Goal: Task Accomplishment & Management: Manage account settings

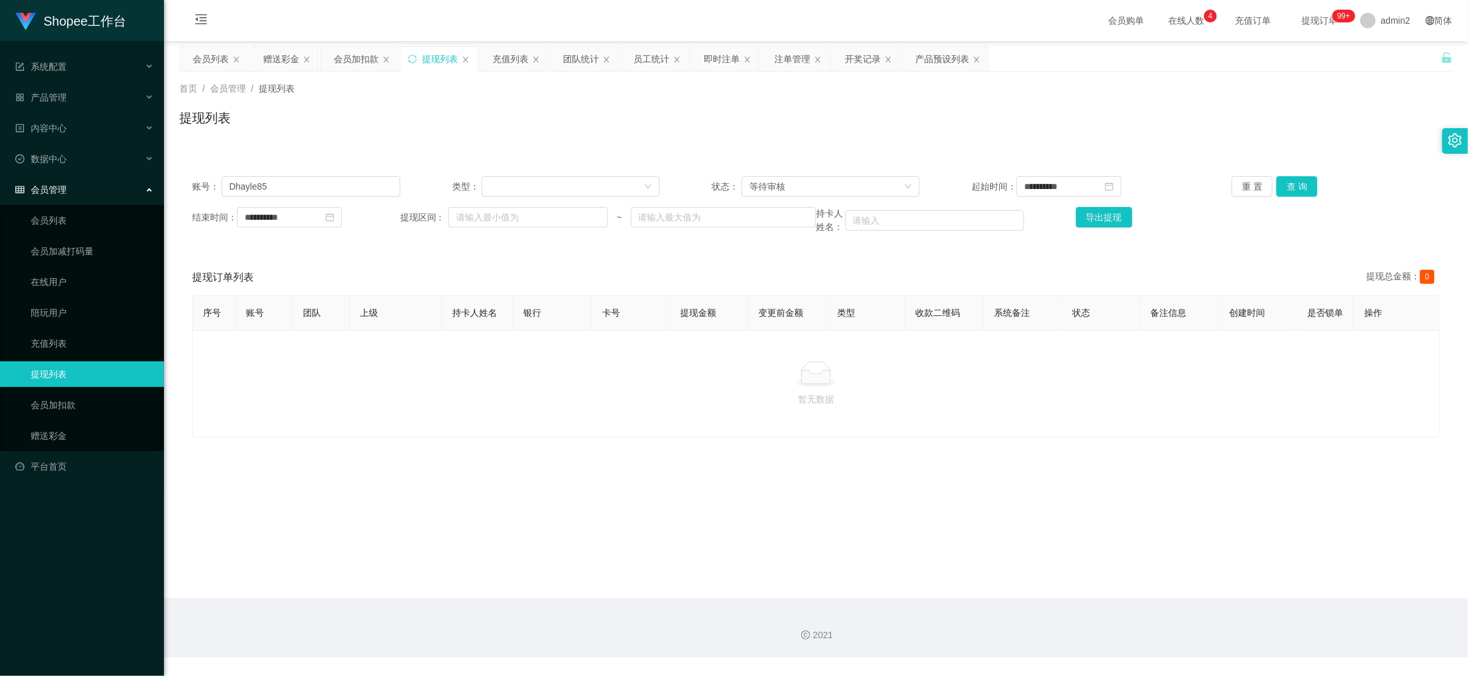
scroll to position [1, 0]
click at [351, 58] on div "会员加扣款" at bounding box center [356, 59] width 45 height 24
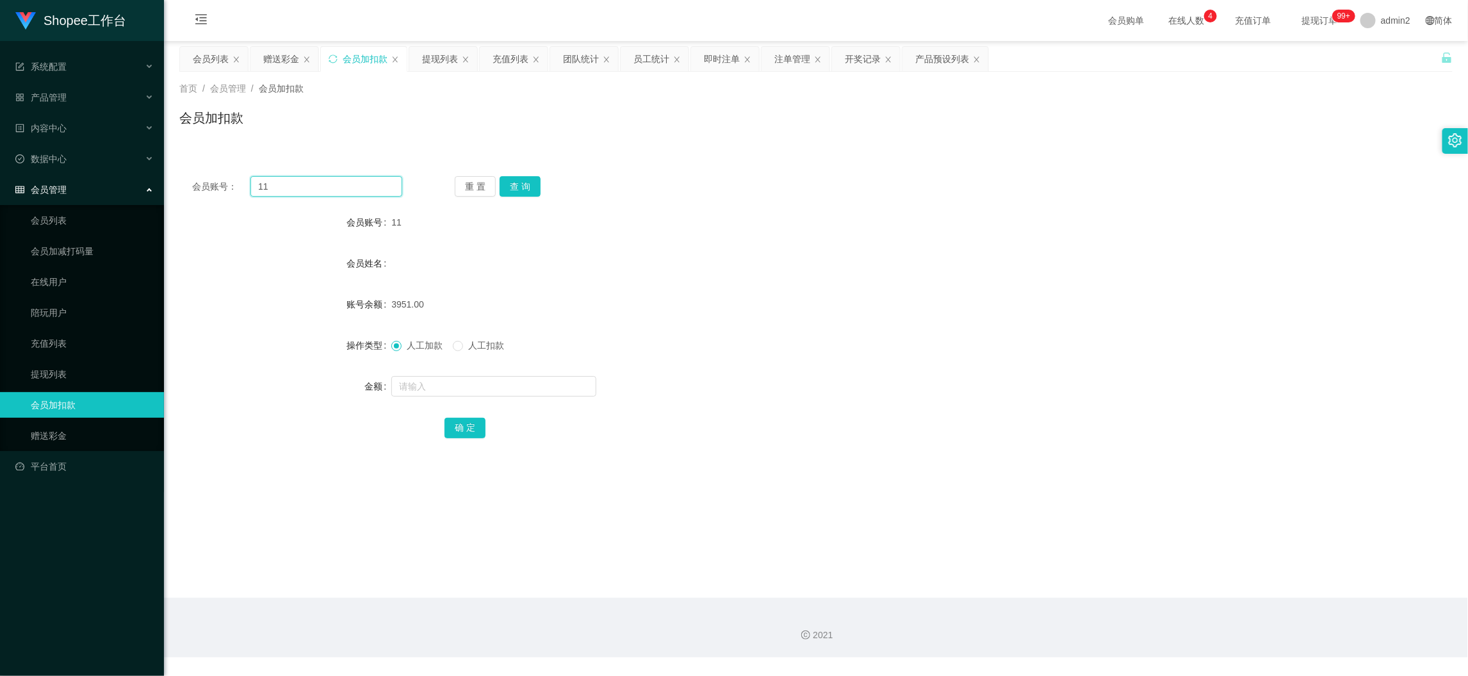
click at [332, 182] on input "11" at bounding box center [326, 186] width 152 height 20
drag, startPoint x: 332, startPoint y: 182, endPoint x: 400, endPoint y: 193, distance: 68.8
click at [333, 182] on input "11" at bounding box center [326, 186] width 152 height 20
click at [505, 187] on button "查 询" at bounding box center [519, 186] width 41 height 20
click at [542, 380] on input "text" at bounding box center [493, 386] width 205 height 20
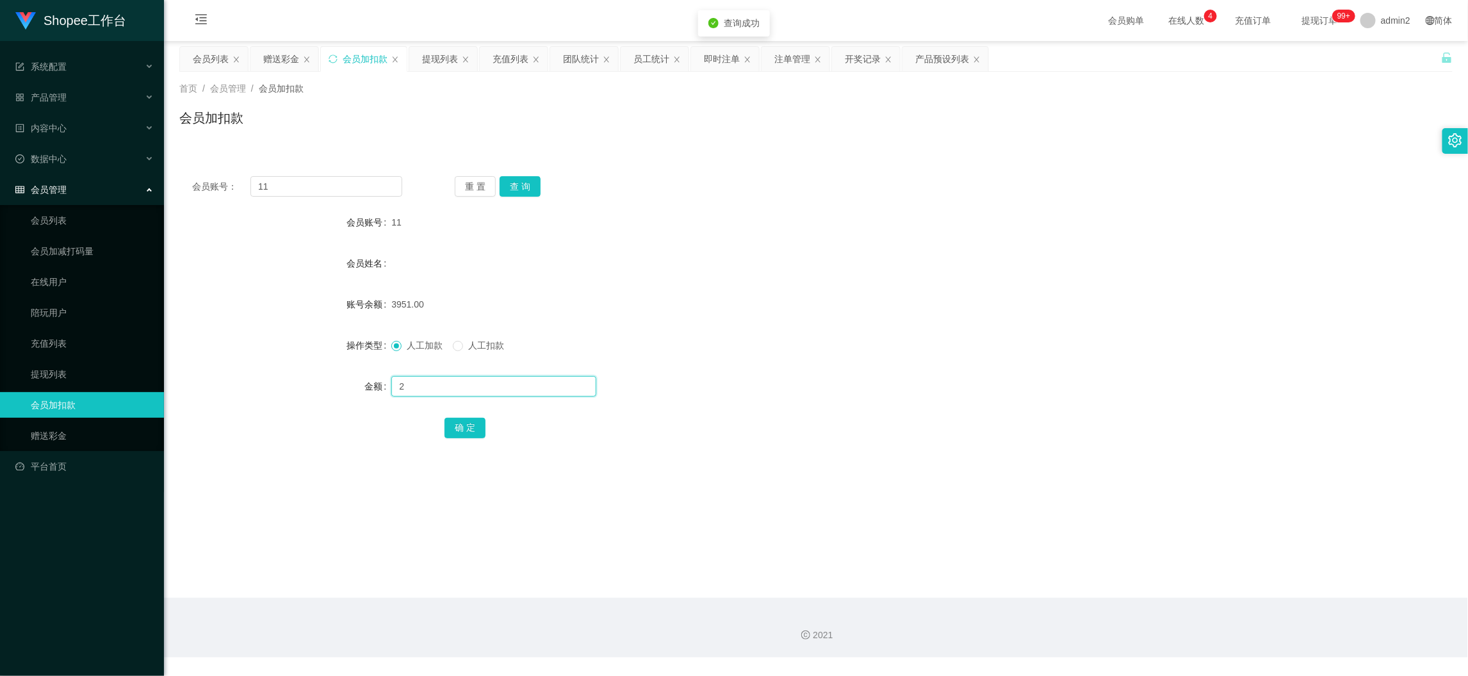
click at [542, 380] on input "2" at bounding box center [493, 386] width 205 height 20
type input "200"
click at [458, 421] on button "确 定" at bounding box center [464, 427] width 41 height 20
click at [1179, 600] on div "2021" at bounding box center [816, 627] width 1304 height 60
click at [276, 53] on div "赠送彩金" at bounding box center [281, 59] width 36 height 24
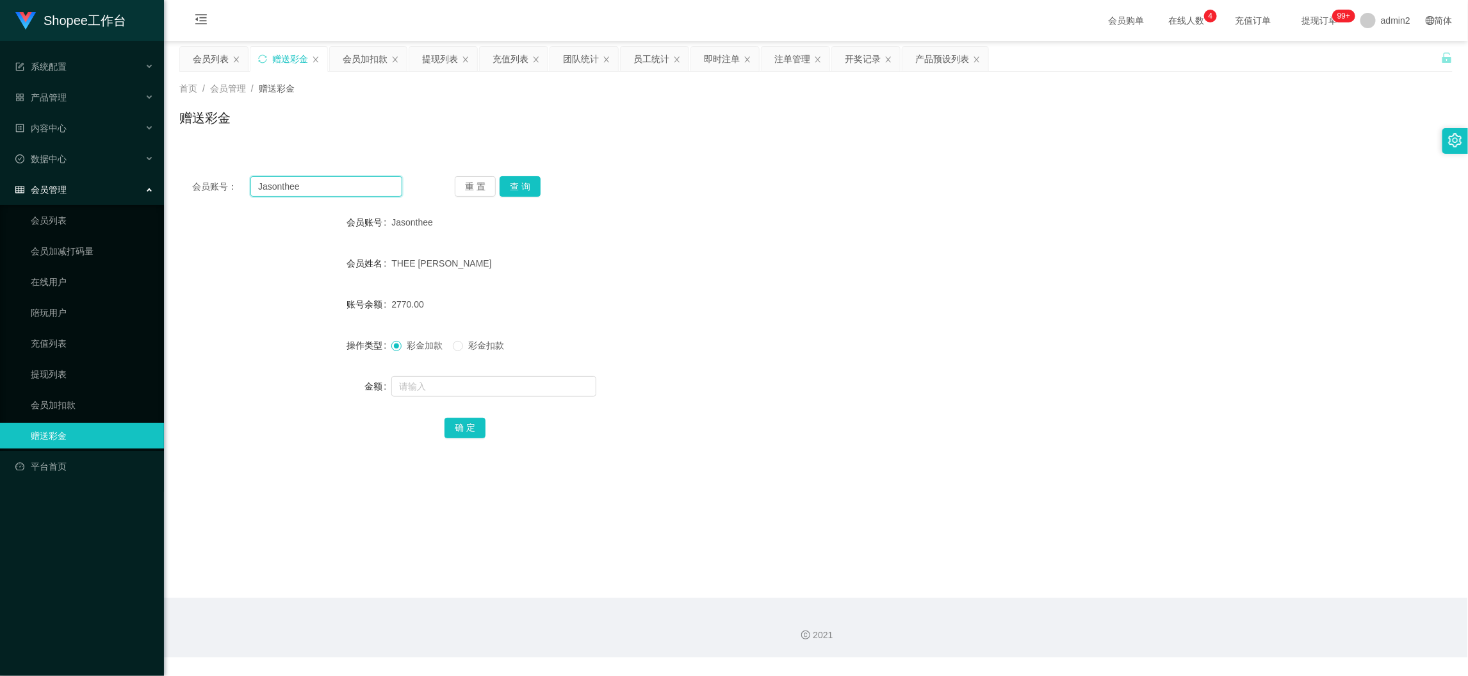
click at [352, 190] on input "Jasonthee" at bounding box center [326, 186] width 152 height 20
click at [353, 190] on input "Jasonthee" at bounding box center [326, 186] width 152 height 20
click at [534, 176] on button "查 询" at bounding box center [519, 186] width 41 height 20
click at [533, 183] on button "查 询" at bounding box center [519, 186] width 41 height 20
click at [556, 385] on input "text" at bounding box center [493, 386] width 205 height 20
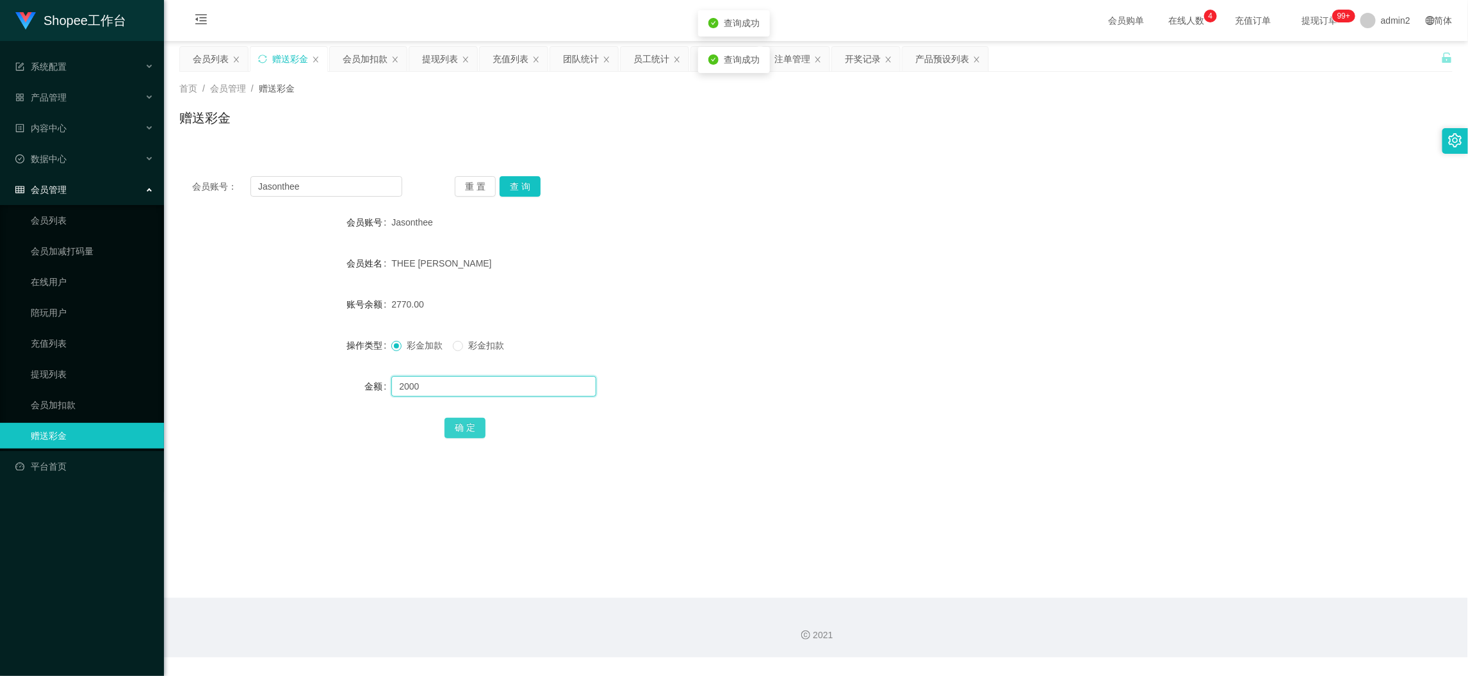
type input "2000"
click at [459, 430] on button "确 定" at bounding box center [464, 427] width 41 height 20
click at [773, 329] on form "会员账号 Jasonthee 会员姓名 THEE LIAN IUAN 账号余额 2770.00 操作类型 彩金加款 彩金扣款 金额 确 定" at bounding box center [815, 324] width 1273 height 231
click at [1129, 635] on div "2021" at bounding box center [815, 634] width 1283 height 13
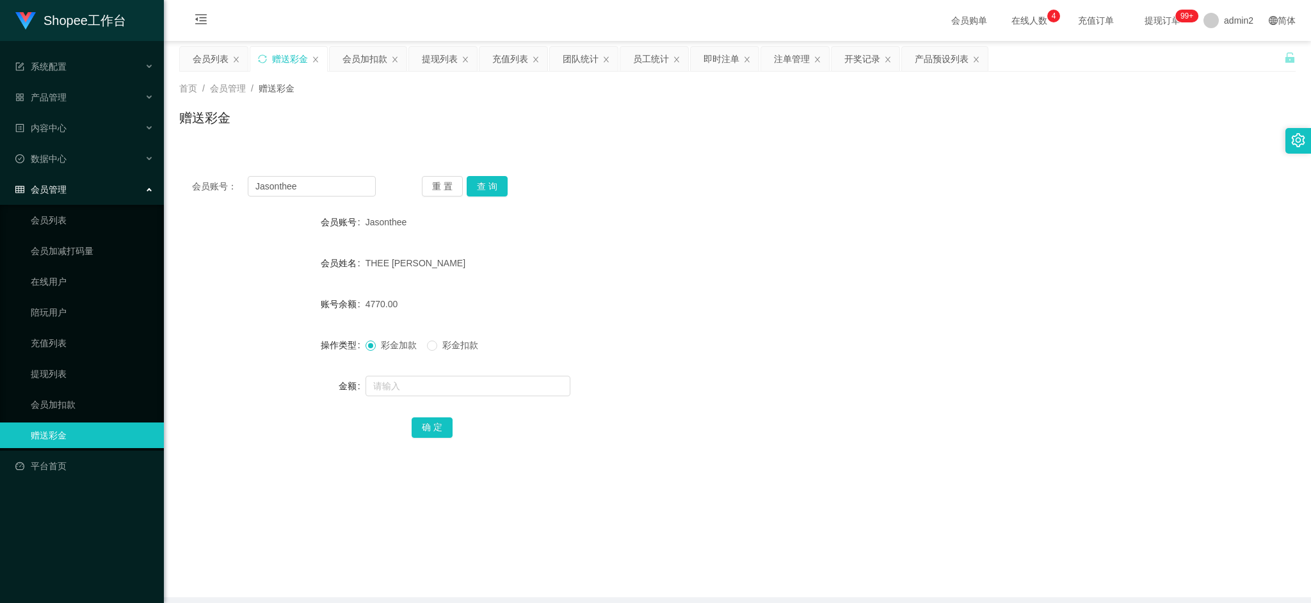
click at [1023, 509] on main "关闭左侧 关闭右侧 关闭其它 刷新页面 会员列表 赠送彩金 会员加扣款 提现列表 充值列表 团队统计 员工统计 即时注单 注单管理 开奖记录 产品预设列表 首…" at bounding box center [737, 319] width 1147 height 556
click at [198, 55] on div "会员列表" at bounding box center [211, 59] width 36 height 24
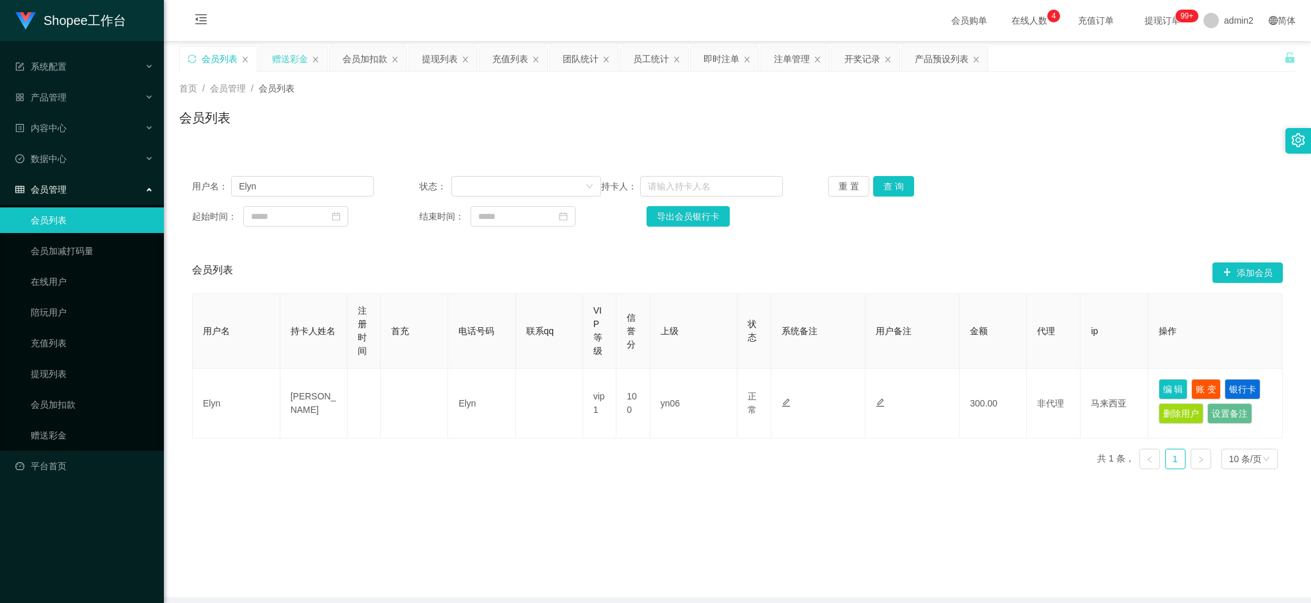
click at [280, 62] on div "赠送彩金" at bounding box center [290, 59] width 36 height 24
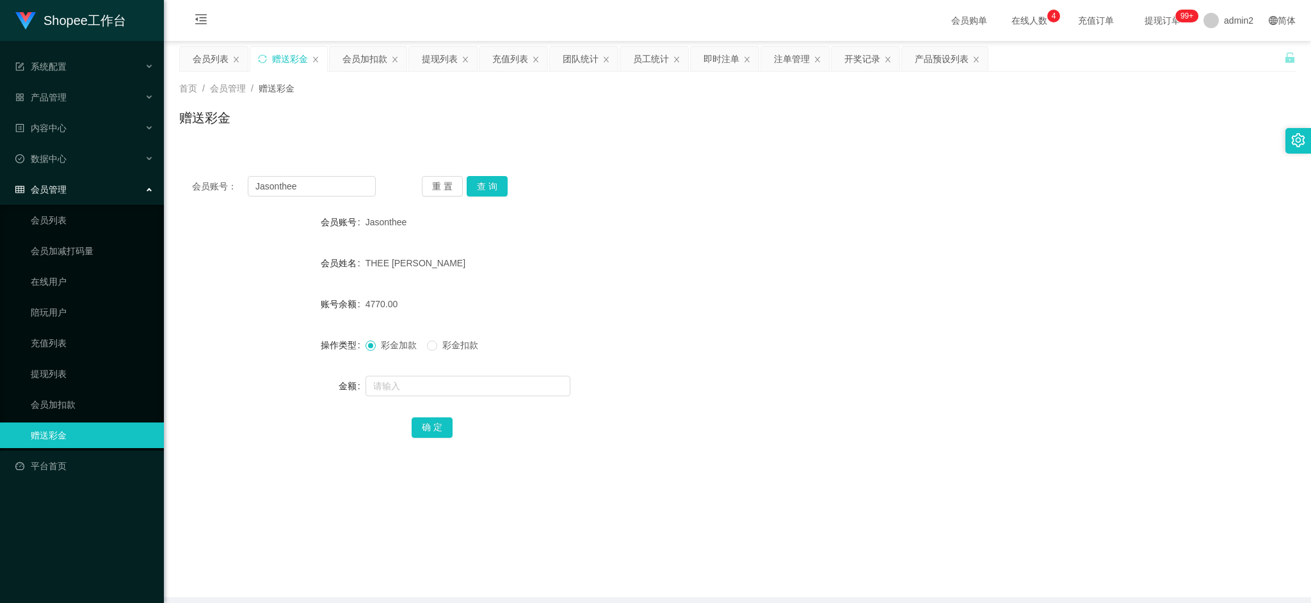
click at [321, 173] on div "会员账号： [PERSON_NAME] 重 置 查 询 会员账号 [PERSON_NAME] 会员姓名 THEE LIAN IUAN 账号余额 4770.00…" at bounding box center [737, 315] width 1117 height 305
drag, startPoint x: 321, startPoint y: 173, endPoint x: 323, endPoint y: 179, distance: 6.7
click at [321, 174] on div "会员账号： [PERSON_NAME] 重 置 查 询 会员账号 [PERSON_NAME] 会员姓名 THEE LIAN IUAN 账号余额 4770.00…" at bounding box center [737, 315] width 1117 height 305
click at [324, 179] on input "Jasonthee" at bounding box center [312, 186] width 128 height 20
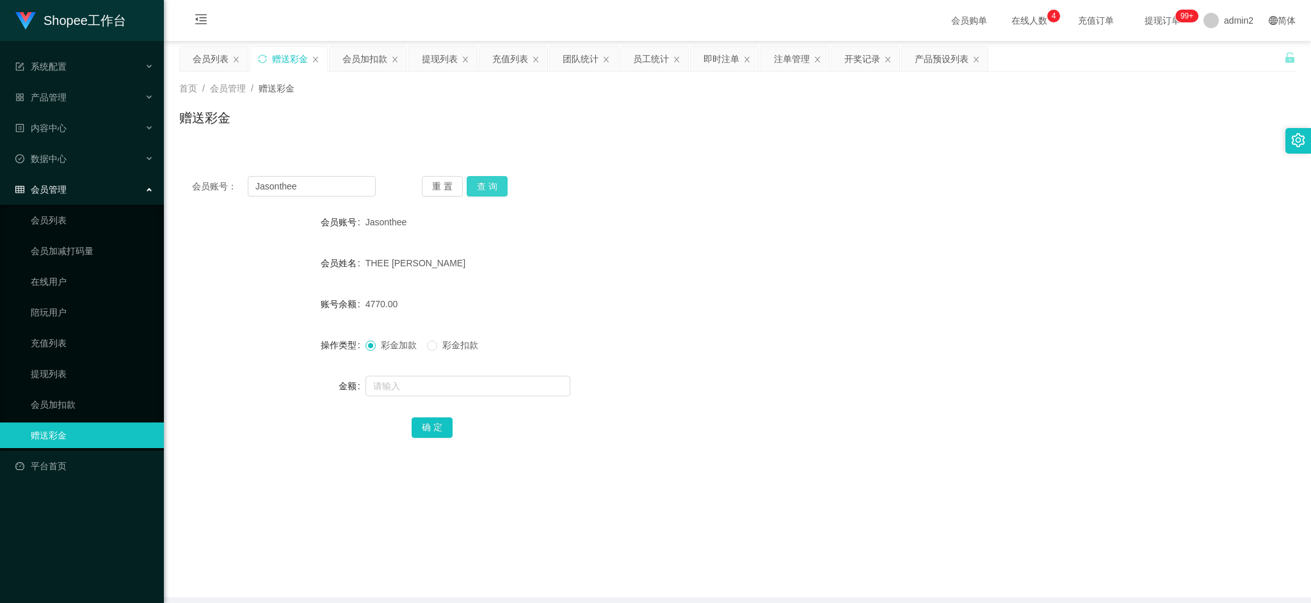
click at [484, 180] on button "查 询" at bounding box center [487, 186] width 41 height 20
click at [455, 385] on input "text" at bounding box center [468, 386] width 205 height 20
click at [485, 386] on input "text" at bounding box center [468, 386] width 205 height 20
type input "180"
click at [439, 425] on button "确 定" at bounding box center [432, 427] width 41 height 20
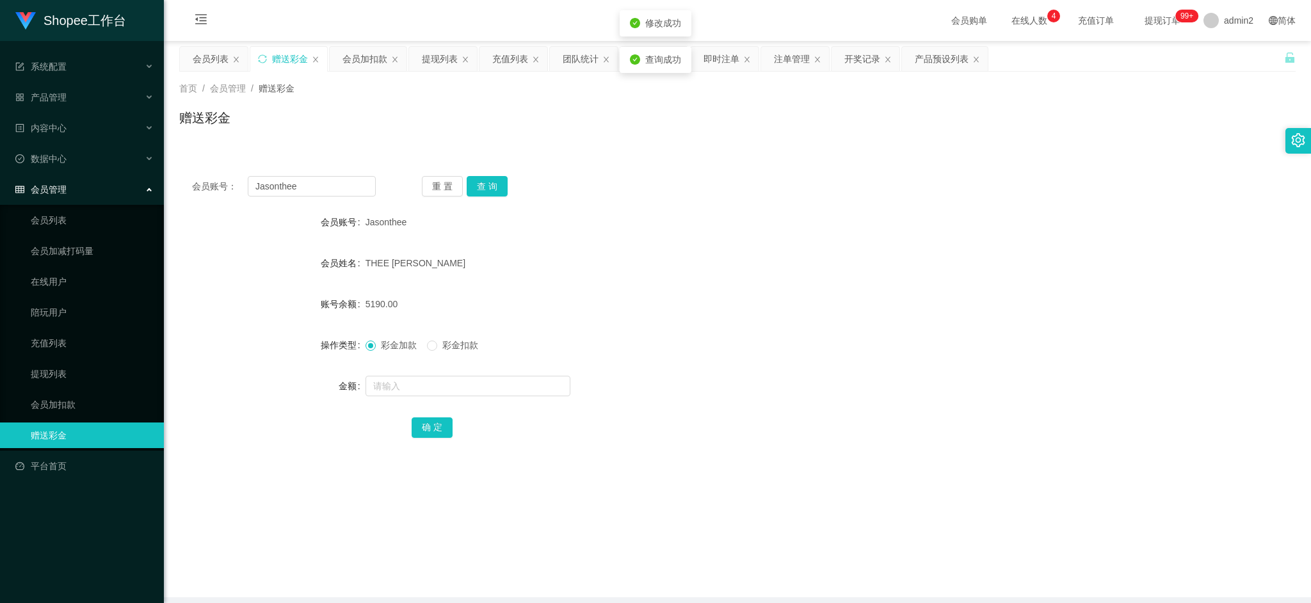
click at [728, 328] on form "会员账号 Jasonthee 会员姓名 THEE LIAN IUAN 账号余额 5190.00 操作类型 彩金加款 彩金扣款 金额 确 定" at bounding box center [737, 324] width 1117 height 231
drag, startPoint x: 1019, startPoint y: 536, endPoint x: 925, endPoint y: 449, distance: 128.2
click at [1008, 528] on main "关闭左侧 关闭右侧 关闭其它 刷新页面 会员列表 赠送彩金 会员加扣款 提现列表 充值列表 团队统计 员工统计 即时注单 注单管理 开奖记录 产品预设列表 首…" at bounding box center [737, 319] width 1147 height 556
click at [426, 52] on div "提现列表" at bounding box center [440, 59] width 36 height 24
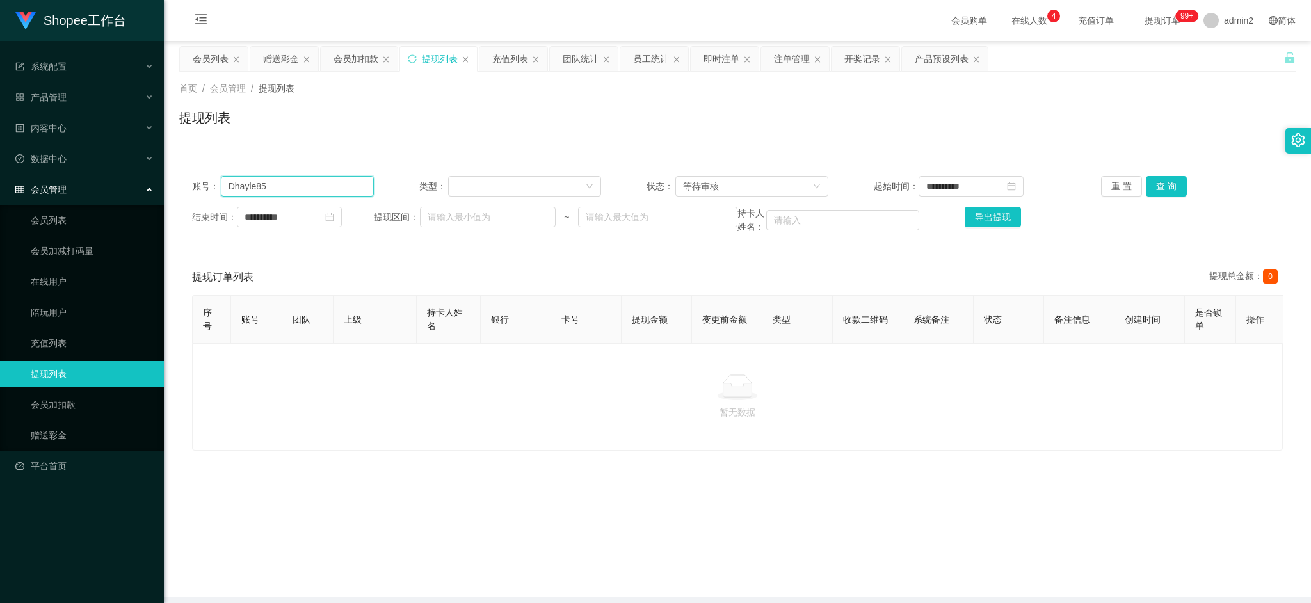
click at [305, 184] on input "Dhayle85" at bounding box center [297, 186] width 153 height 20
paste input "Jasonthee"
type input "Jasonthee"
click at [1162, 182] on button "查 询" at bounding box center [1166, 186] width 41 height 20
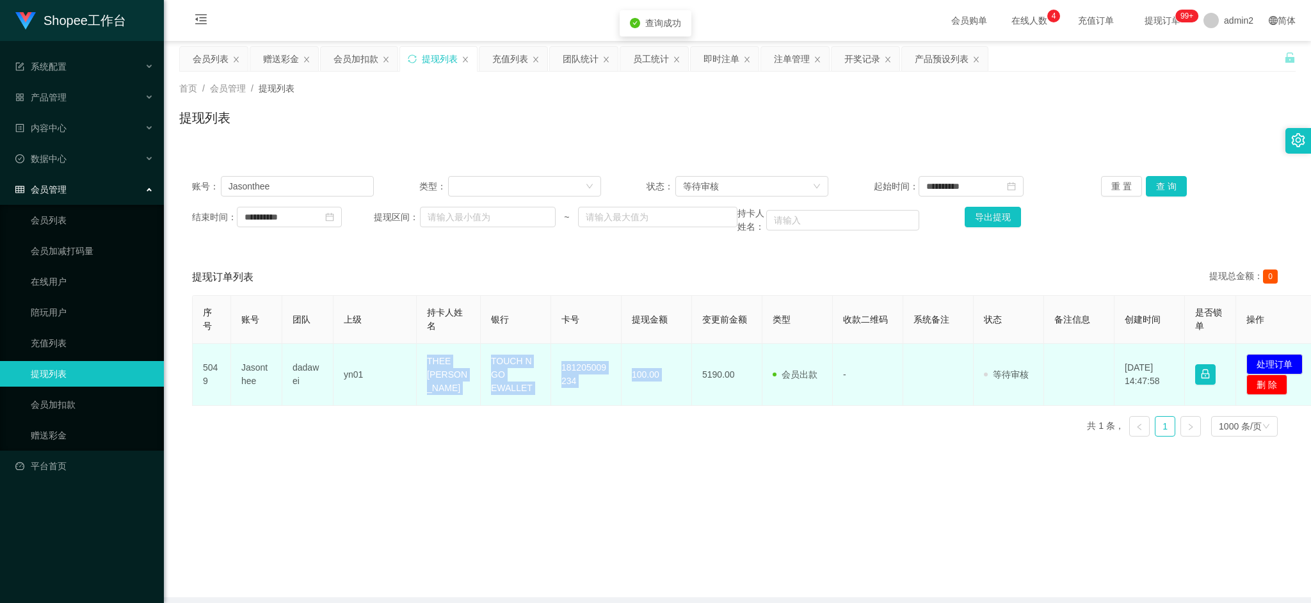
drag, startPoint x: 429, startPoint y: 379, endPoint x: 702, endPoint y: 398, distance: 274.0
click at [702, 398] on tr "5049 Jasonthee dadawei yn01 THEE LIAN IUAN TOUCH N GO EWALLET 181205009234 100.…" at bounding box center [757, 375] width 1129 height 62
copy tr "THEE LIAN IUAN TOUCH N GO EWALLET 181205009234 100.00"
click at [1281, 359] on button "处理订单" at bounding box center [1275, 364] width 56 height 20
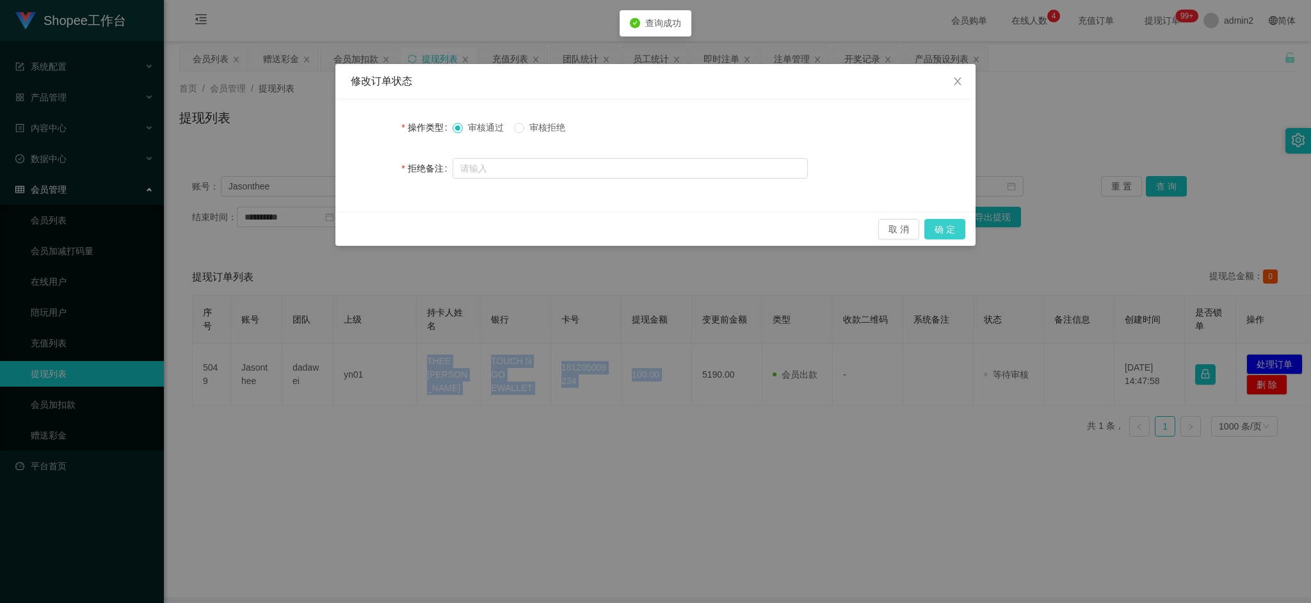
click at [950, 231] on button "确 定" at bounding box center [945, 229] width 41 height 20
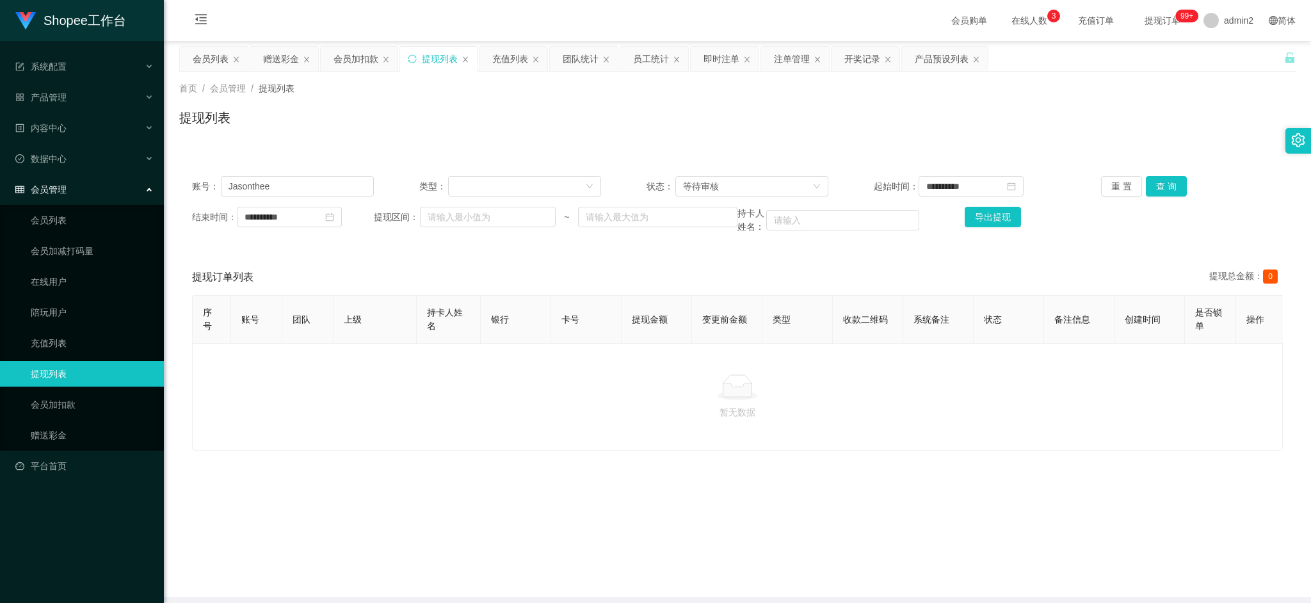
click at [845, 554] on main "**********" at bounding box center [737, 319] width 1147 height 556
click at [352, 181] on input "Jasonthee" at bounding box center [297, 186] width 153 height 20
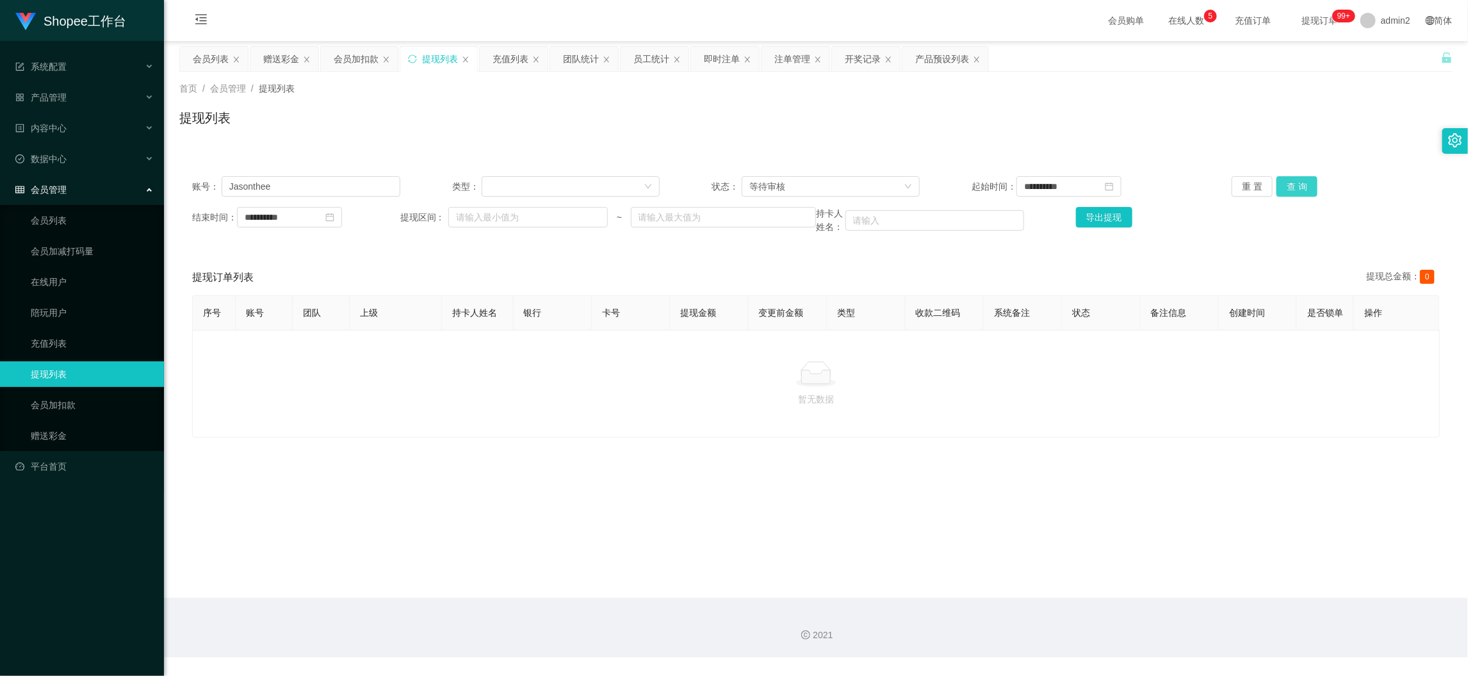
click at [1285, 184] on button "查 询" at bounding box center [1296, 186] width 41 height 20
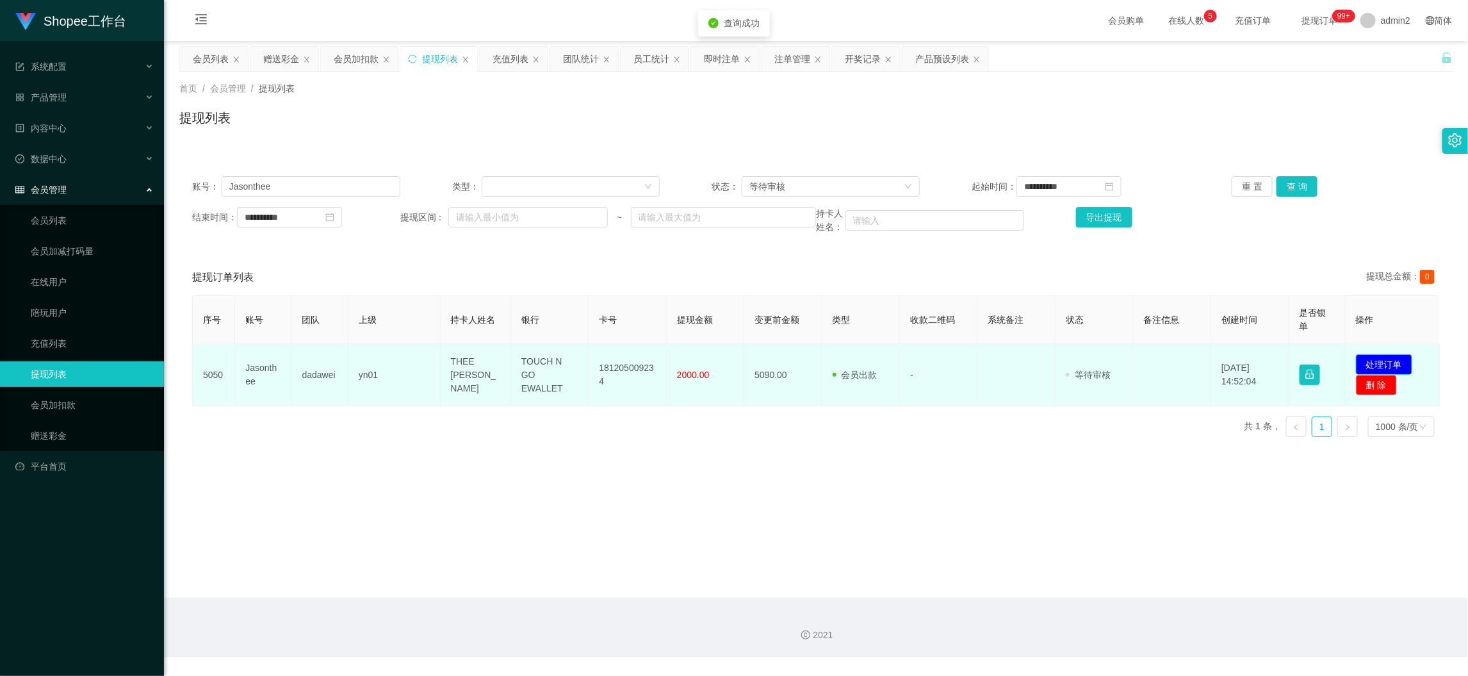
click at [1391, 360] on button "处理订单" at bounding box center [1384, 364] width 56 height 20
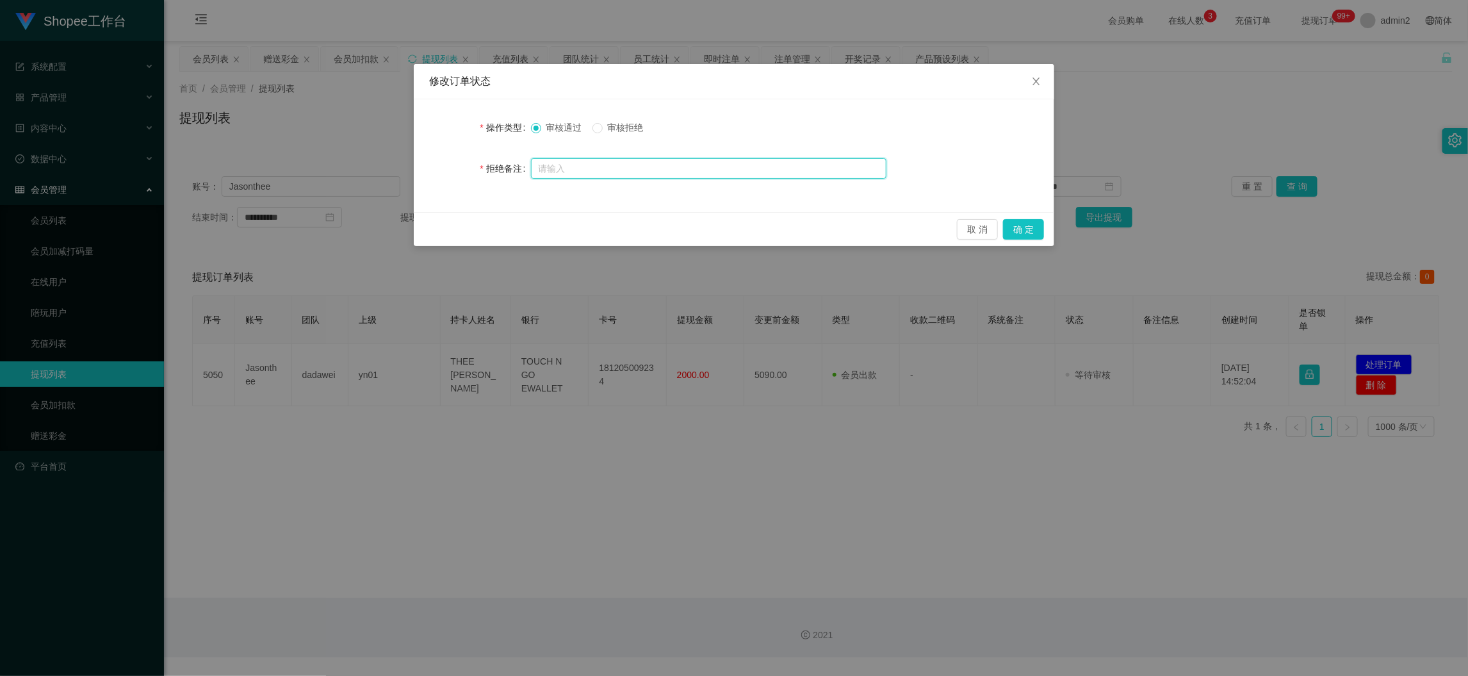
drag, startPoint x: 708, startPoint y: 174, endPoint x: 622, endPoint y: 155, distance: 88.5
click at [708, 174] on input "text" at bounding box center [708, 168] width 355 height 20
paste input "未按照商家规定提现，审核失败，请联系你的数据老师处理"
type input "未按照商家规定提现，审核失败，请联系你的数据老师处理"
click at [1024, 227] on button "确 定" at bounding box center [1023, 229] width 41 height 20
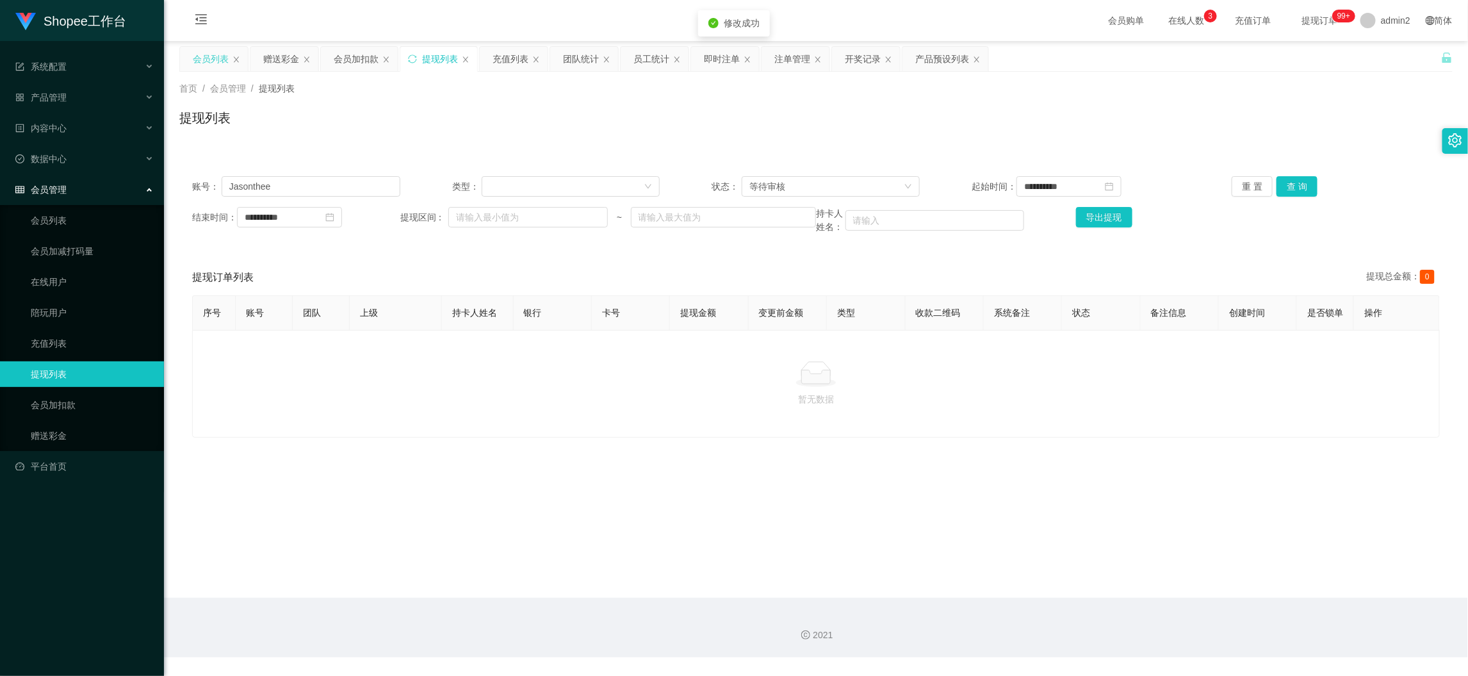
click at [220, 62] on div "会员列表" at bounding box center [211, 59] width 36 height 24
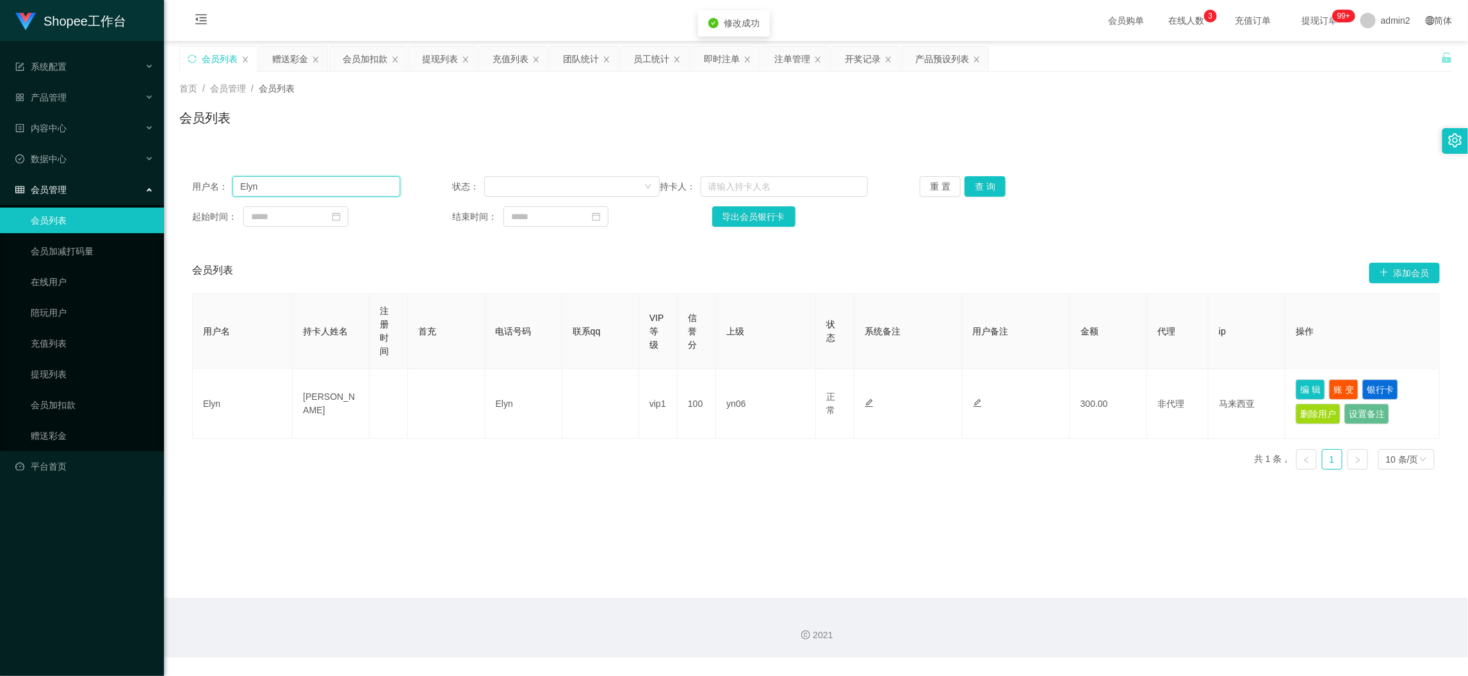
click at [352, 182] on input "Elyn" at bounding box center [315, 186] width 167 height 20
paste input "Jasonthee"
type input "Jasonthee"
click at [982, 190] on button "查 询" at bounding box center [984, 186] width 41 height 20
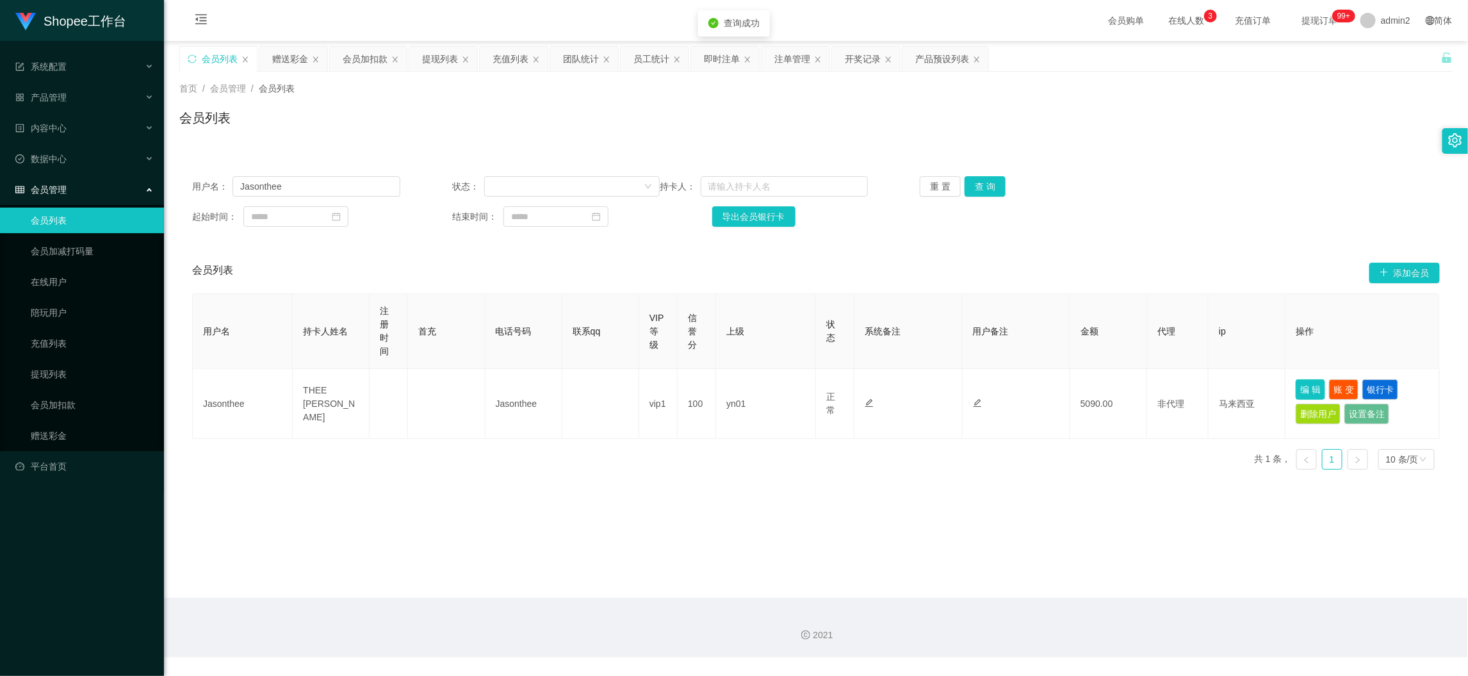
click at [1301, 391] on button "编 辑" at bounding box center [1309, 389] width 29 height 20
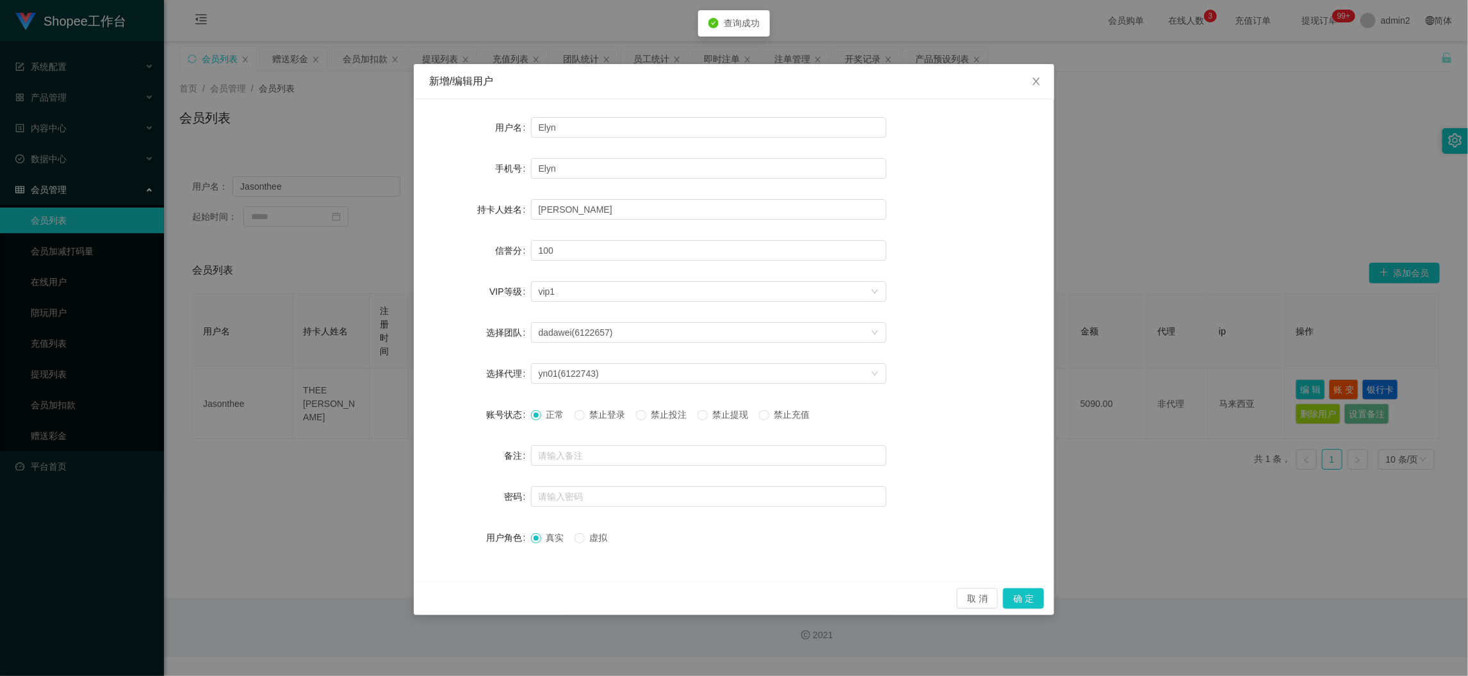
type input "Jasonthee"
type input "THEE [PERSON_NAME]"
click at [1033, 595] on button "确 定" at bounding box center [1023, 598] width 41 height 20
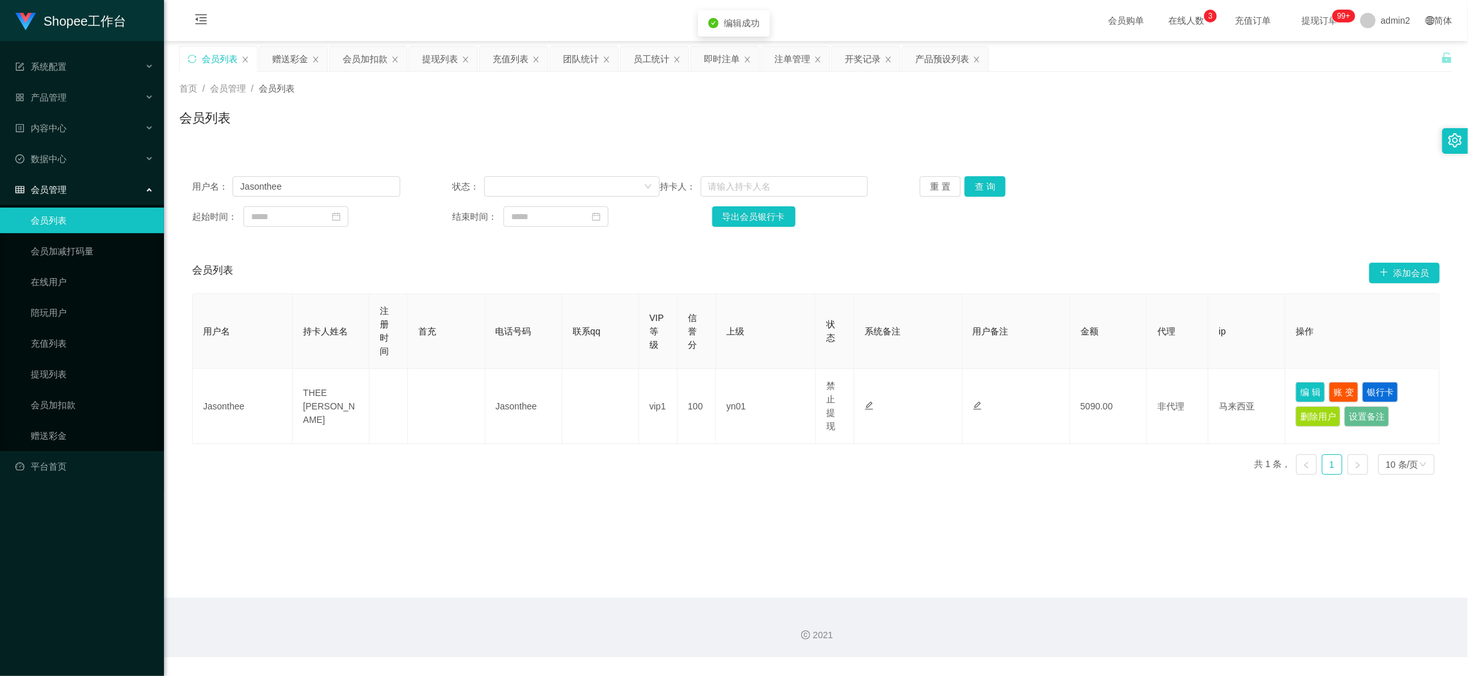
click at [854, 523] on main "关闭左侧 关闭右侧 关闭其它 刷新页面 会员列表 赠送彩金 会员加扣款 提现列表 充值列表 团队统计 员工统计 即时注单 注单管理 开奖记录 产品预设列表 首…" at bounding box center [816, 319] width 1304 height 556
click at [1155, 602] on div "2021" at bounding box center [816, 627] width 1304 height 60
click at [291, 54] on div "赠送彩金" at bounding box center [290, 59] width 36 height 24
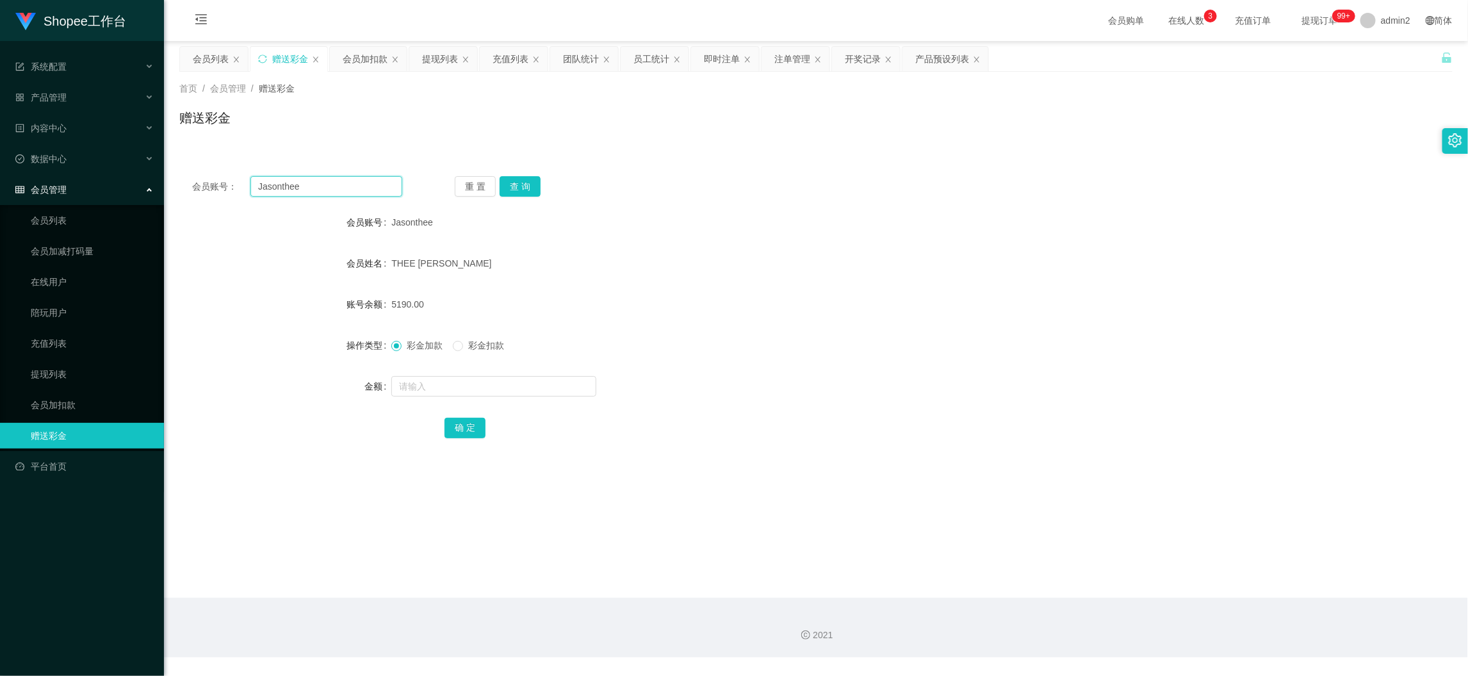
click at [362, 186] on input "Jasonthee" at bounding box center [326, 186] width 152 height 20
paste input "huang2013"
click at [508, 188] on button "查 询" at bounding box center [519, 186] width 41 height 20
click at [330, 184] on input "huang2013" at bounding box center [326, 186] width 152 height 20
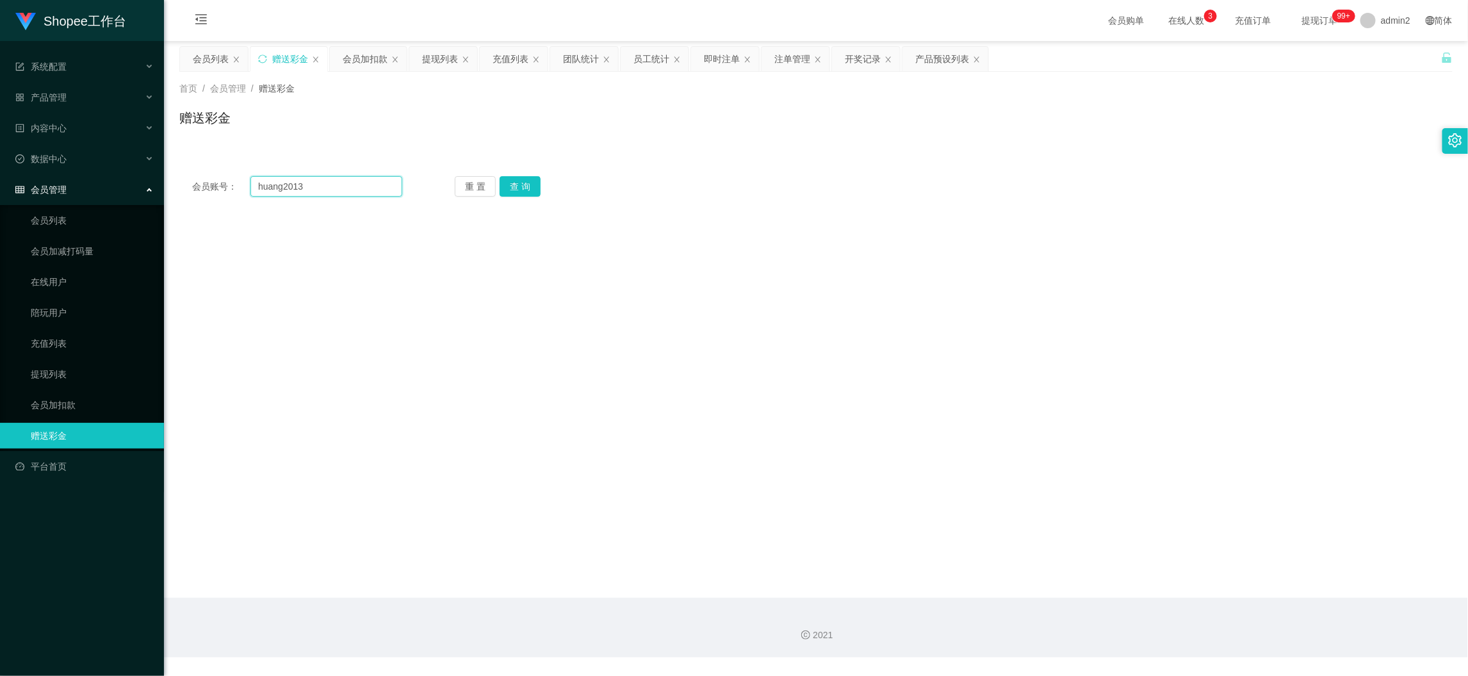
click at [330, 184] on input "huang2013" at bounding box center [326, 186] width 152 height 20
paste input "Dhayle85"
type input "Dhayle85"
drag, startPoint x: 515, startPoint y: 188, endPoint x: 524, endPoint y: 259, distance: 71.6
click at [515, 188] on button "查 询" at bounding box center [519, 186] width 41 height 20
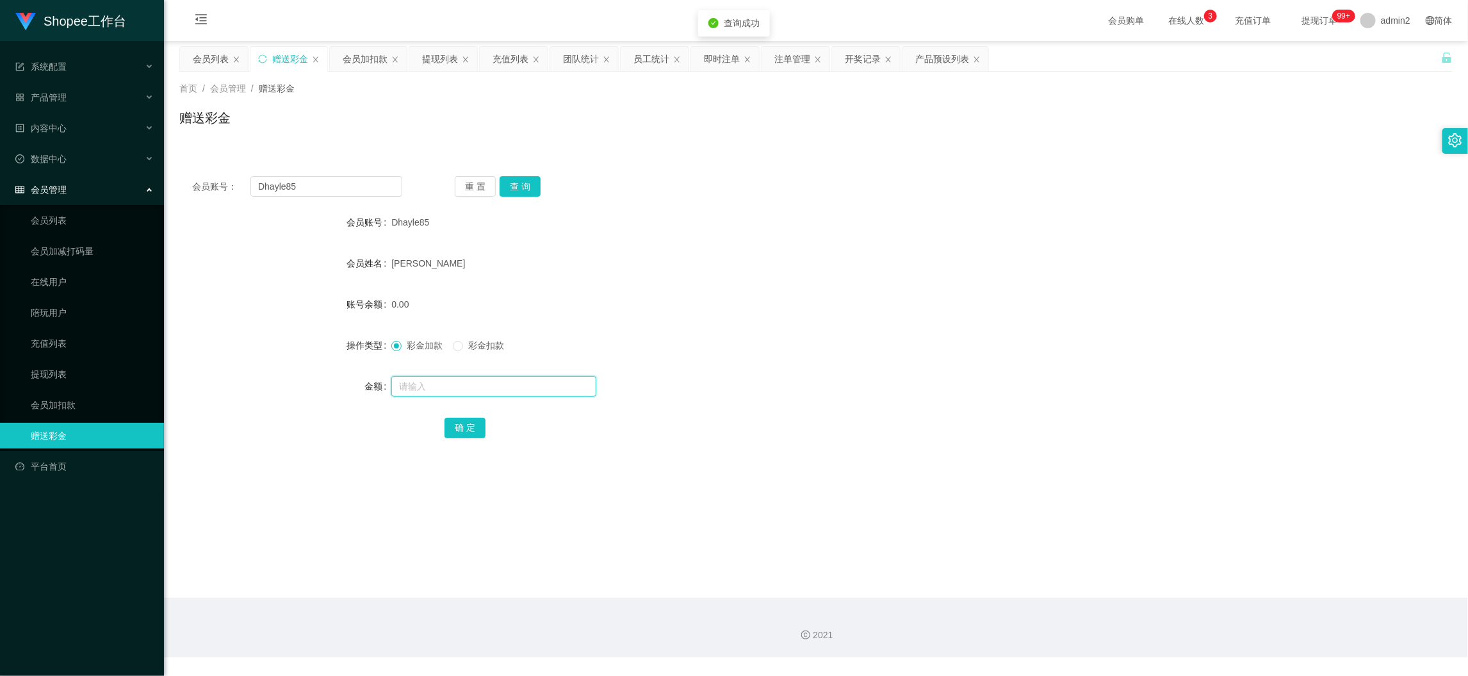
click at [521, 388] on input "text" at bounding box center [493, 386] width 205 height 20
type input "500"
drag, startPoint x: 459, startPoint y: 428, endPoint x: 487, endPoint y: 409, distance: 33.6
click at [458, 428] on button "确 定" at bounding box center [464, 427] width 41 height 20
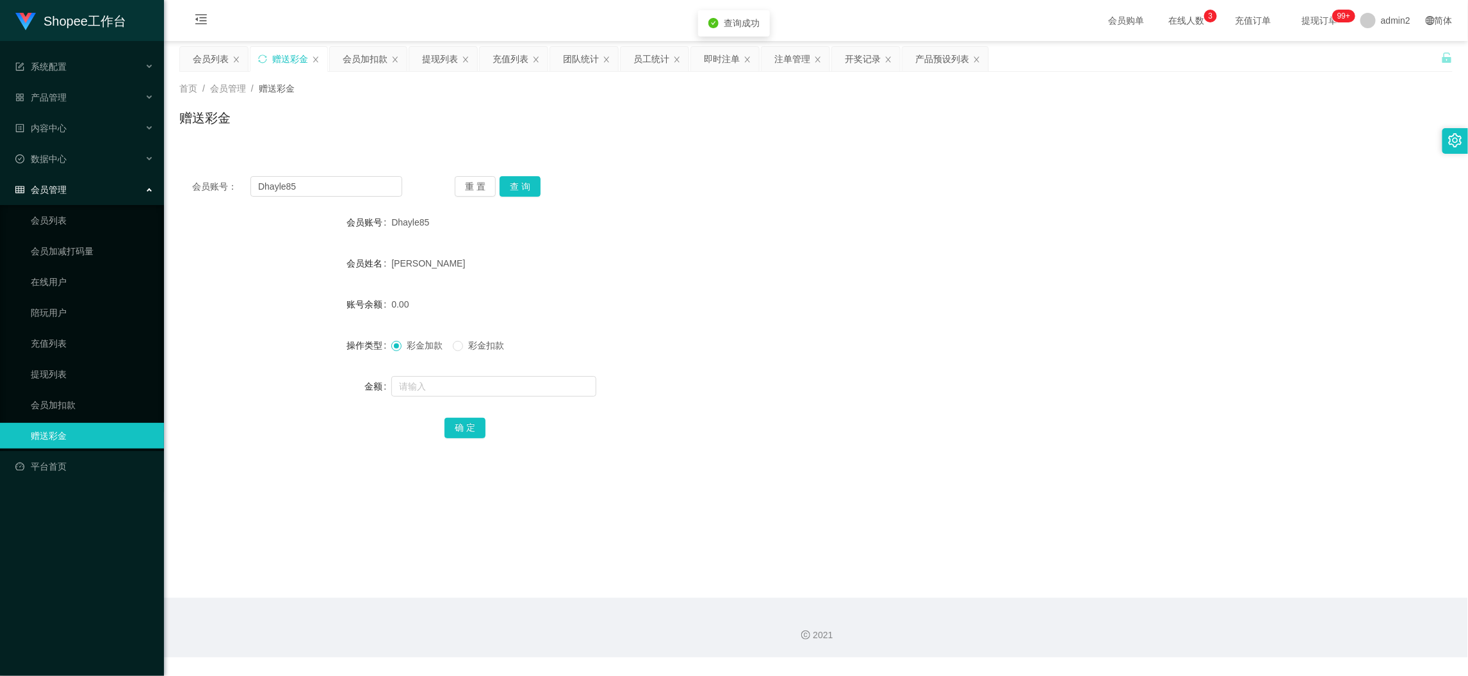
click at [795, 332] on div "彩金加款 彩金扣款" at bounding box center [762, 345] width 743 height 26
click at [215, 60] on div "会员列表" at bounding box center [211, 59] width 36 height 24
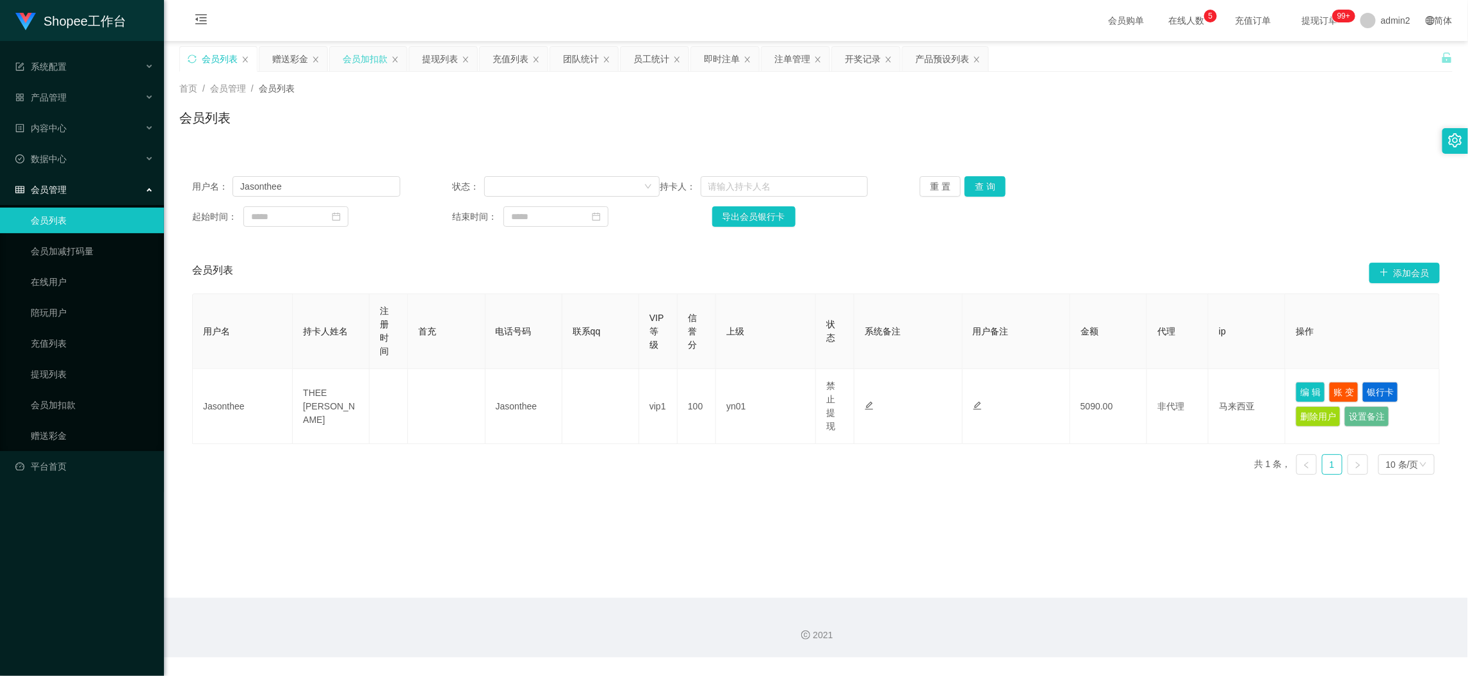
click at [348, 53] on div "会员加扣款" at bounding box center [365, 59] width 45 height 24
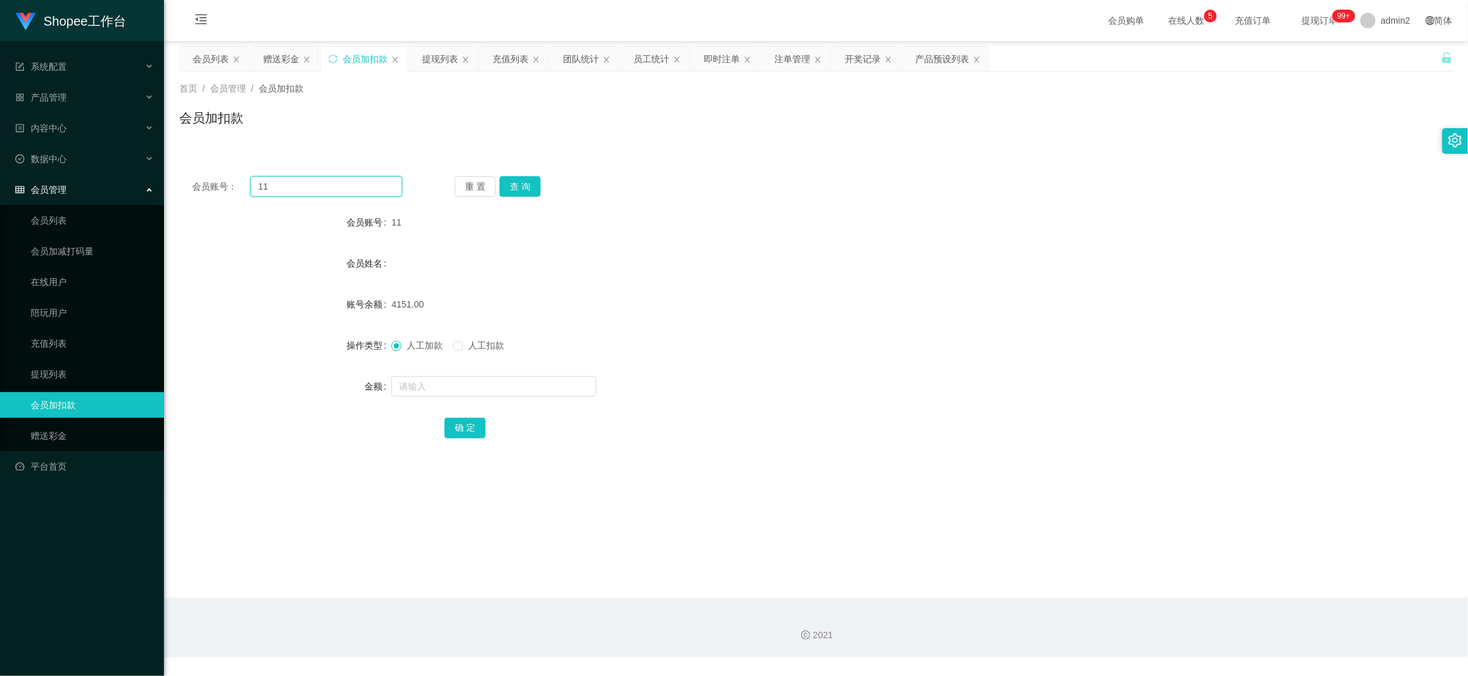
click at [361, 184] on input "11" at bounding box center [326, 186] width 152 height 20
paste input "777"
type input "777"
click at [530, 191] on button "查 询" at bounding box center [519, 186] width 41 height 20
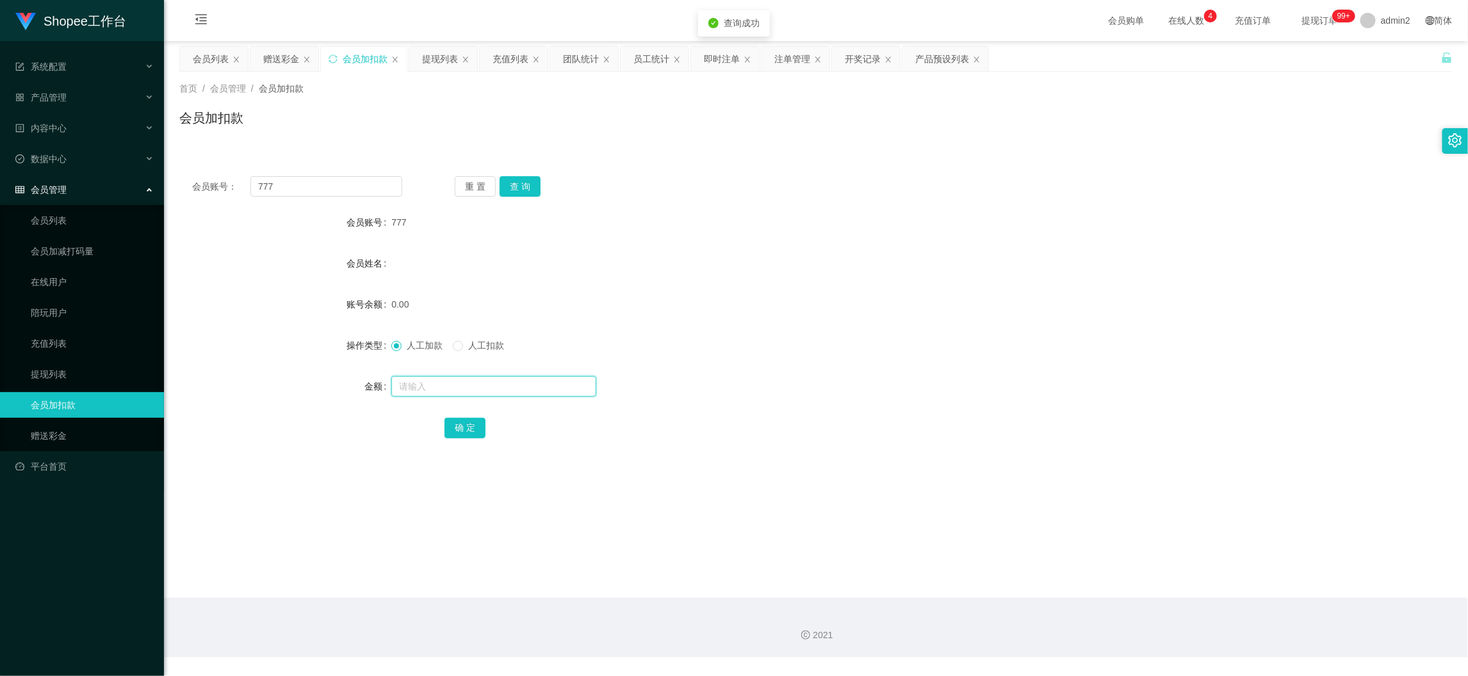
click at [490, 391] on input "text" at bounding box center [493, 386] width 205 height 20
type input "57"
drag, startPoint x: 460, startPoint y: 426, endPoint x: 483, endPoint y: 425, distance: 23.1
click at [460, 426] on button "确 定" at bounding box center [464, 427] width 41 height 20
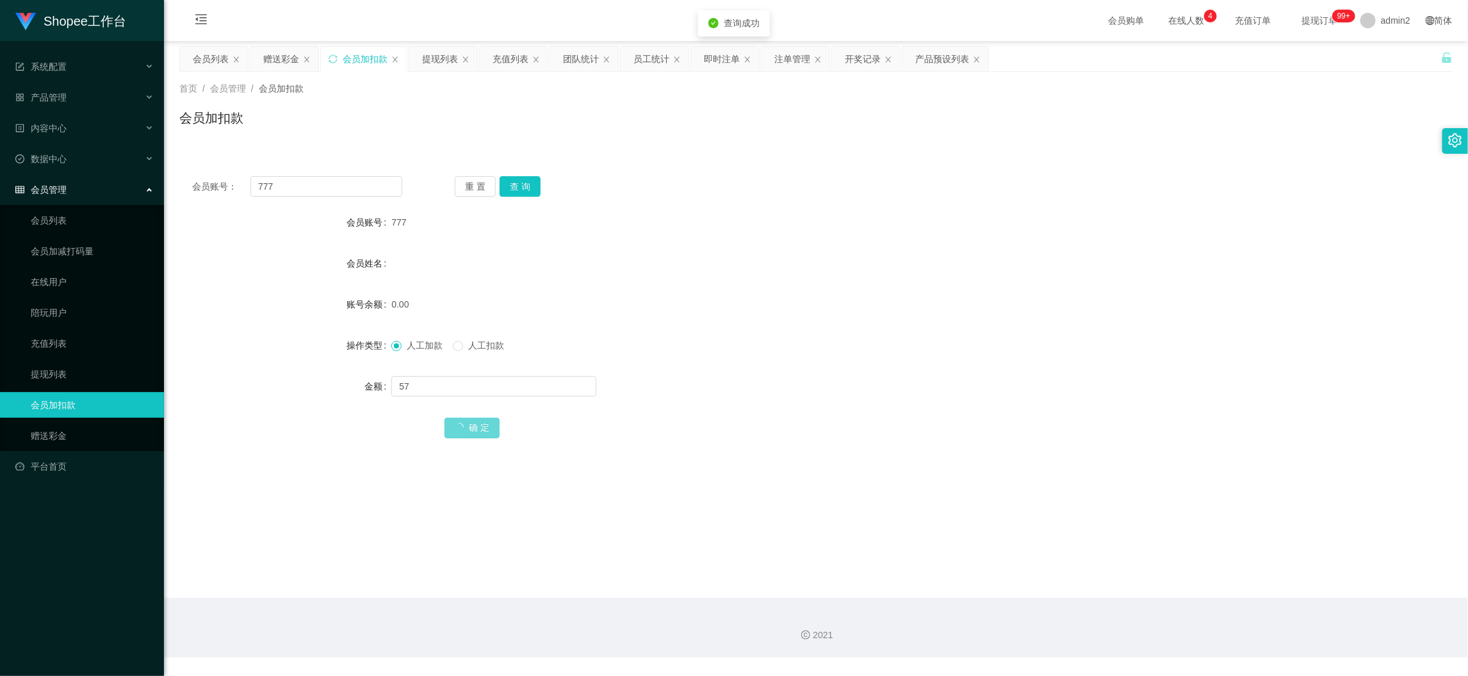
click at [786, 381] on div "57" at bounding box center [762, 386] width 743 height 26
click at [962, 583] on main "关闭左侧 关闭右侧 关闭其它 刷新页面 会员列表 赠送彩金 会员加扣款 提现列表 充值列表 团队统计 员工统计 即时注单 注单管理 开奖记录 产品预设列表 首…" at bounding box center [816, 319] width 1304 height 556
click at [725, 309] on div "57.00" at bounding box center [762, 304] width 743 height 26
click at [1078, 566] on main "关闭左侧 关闭右侧 关闭其它 刷新页面 会员列表 赠送彩金 会员加扣款 提现列表 充值列表 团队统计 员工统计 即时注单 注单管理 开奖记录 产品预设列表 首…" at bounding box center [816, 319] width 1304 height 556
click at [430, 60] on div "提现列表" at bounding box center [440, 59] width 36 height 24
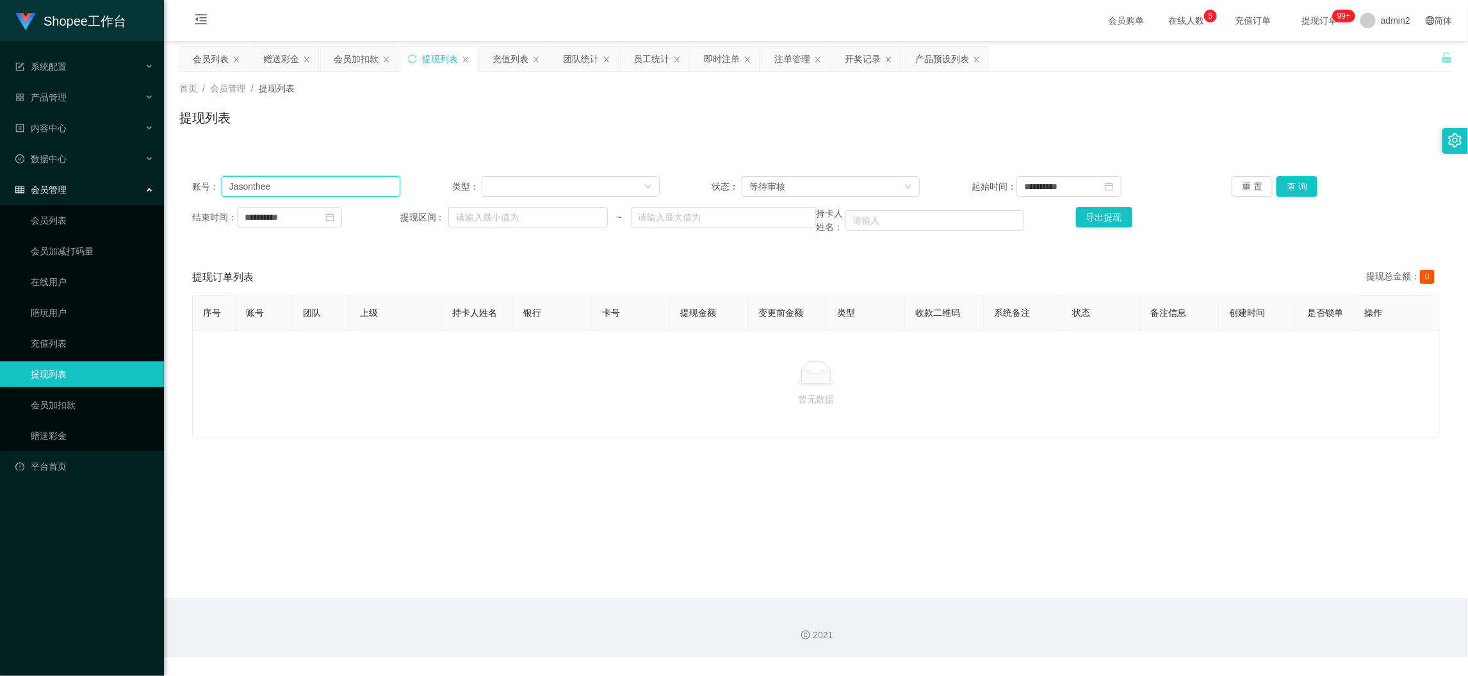
click at [346, 186] on input "Jasonthee" at bounding box center [311, 186] width 179 height 20
paste input "Dhayle85"
type input "Dhayle85"
drag, startPoint x: 1294, startPoint y: 184, endPoint x: 1231, endPoint y: 243, distance: 86.5
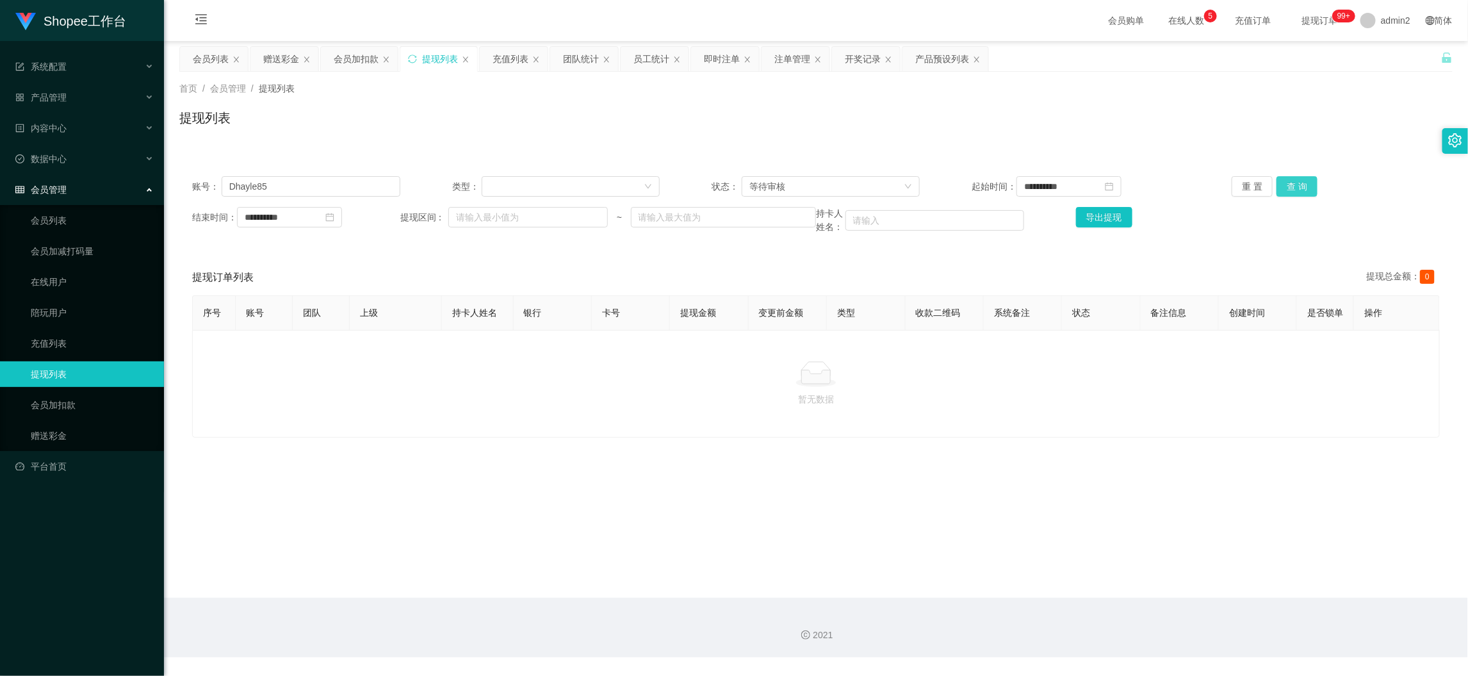
click at [1294, 184] on button "查 询" at bounding box center [1296, 186] width 41 height 20
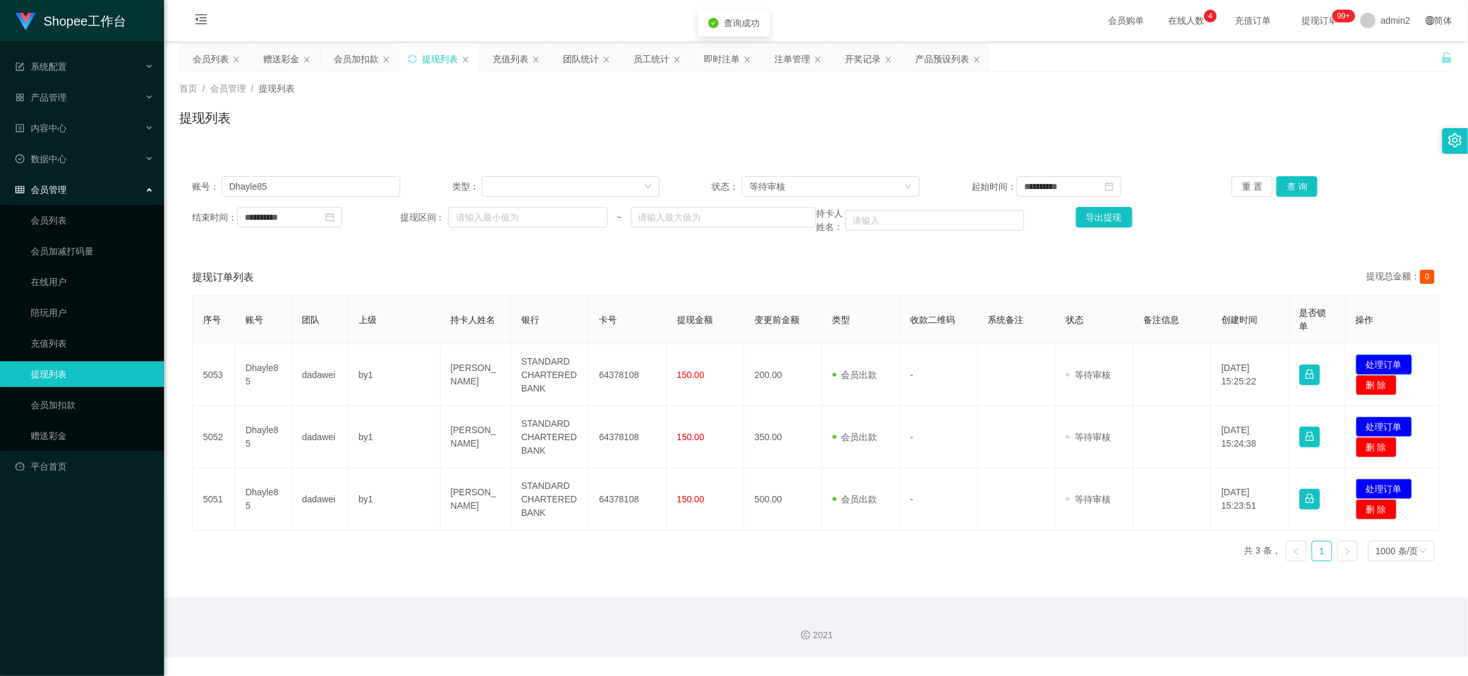
click at [1376, 361] on button "处理订单" at bounding box center [1384, 364] width 56 height 20
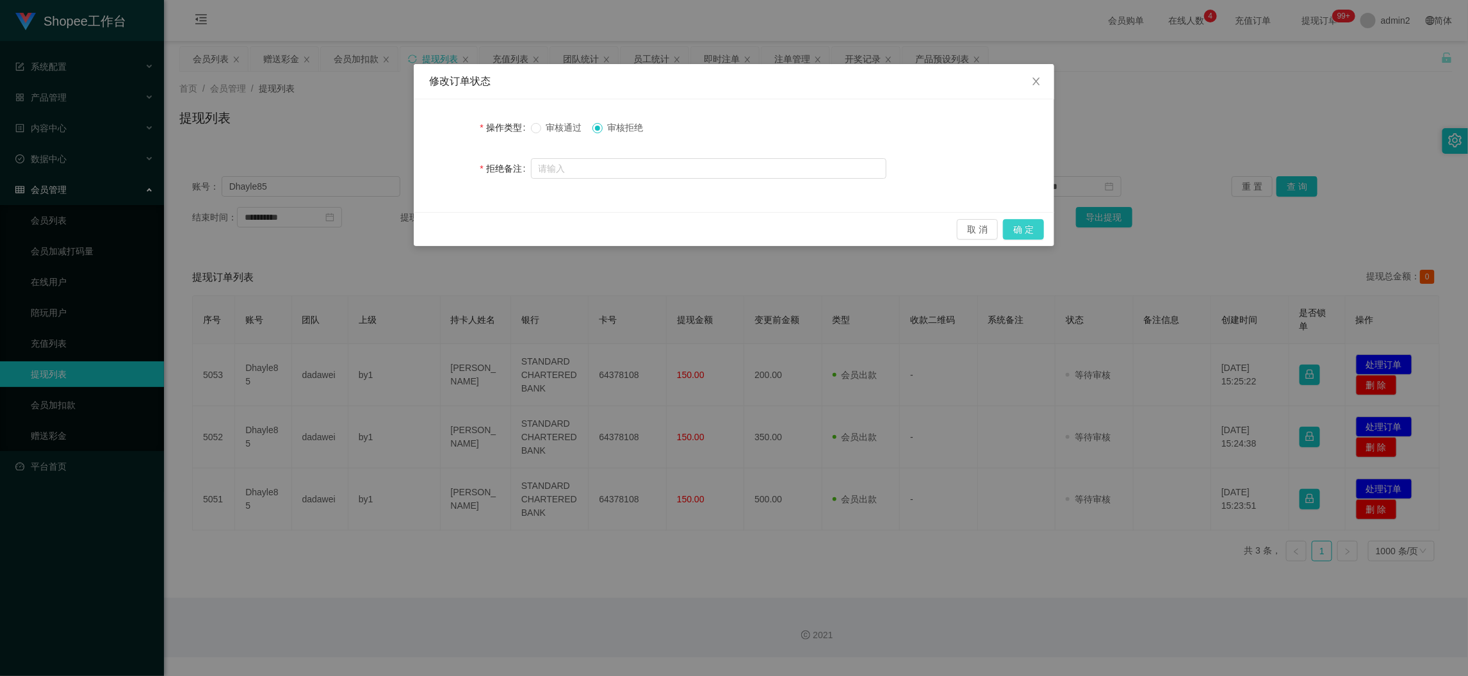
click at [1019, 227] on button "确 定" at bounding box center [1023, 229] width 41 height 20
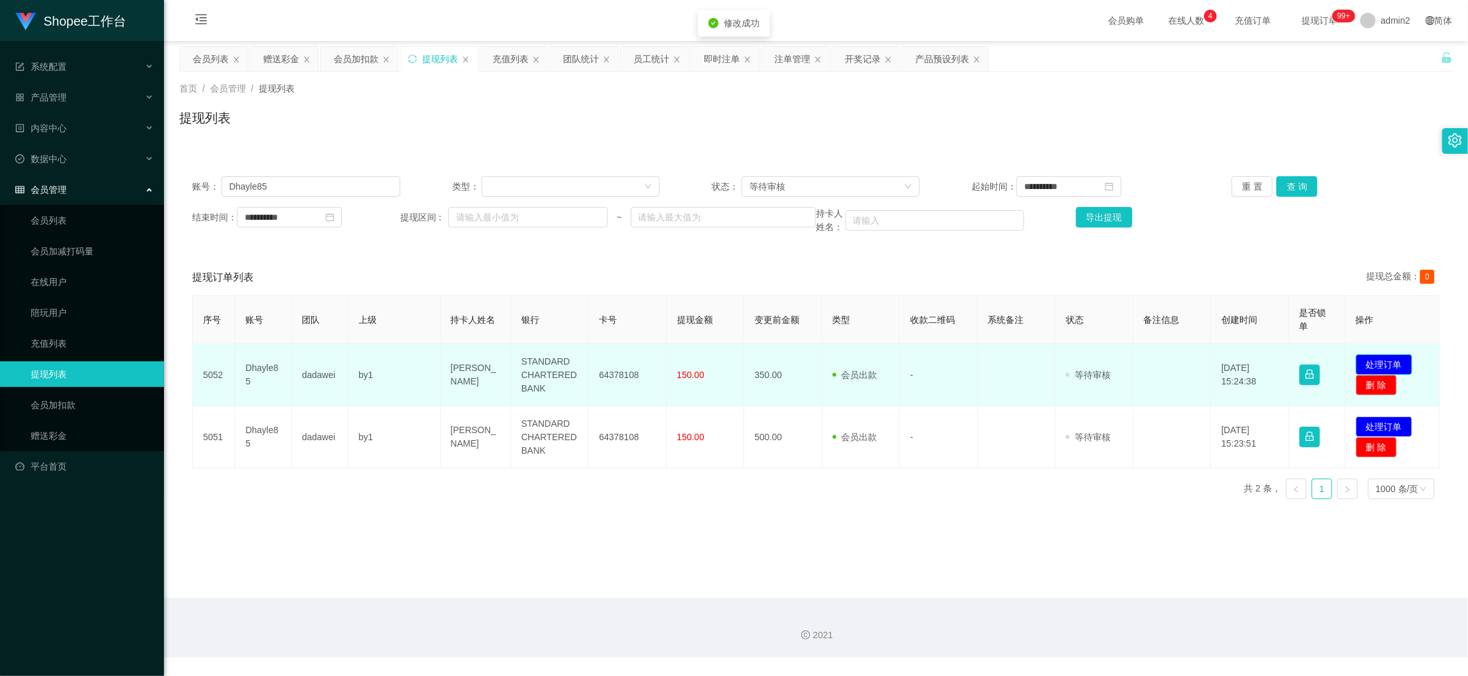
click at [1380, 357] on button "处理订单" at bounding box center [1384, 364] width 56 height 20
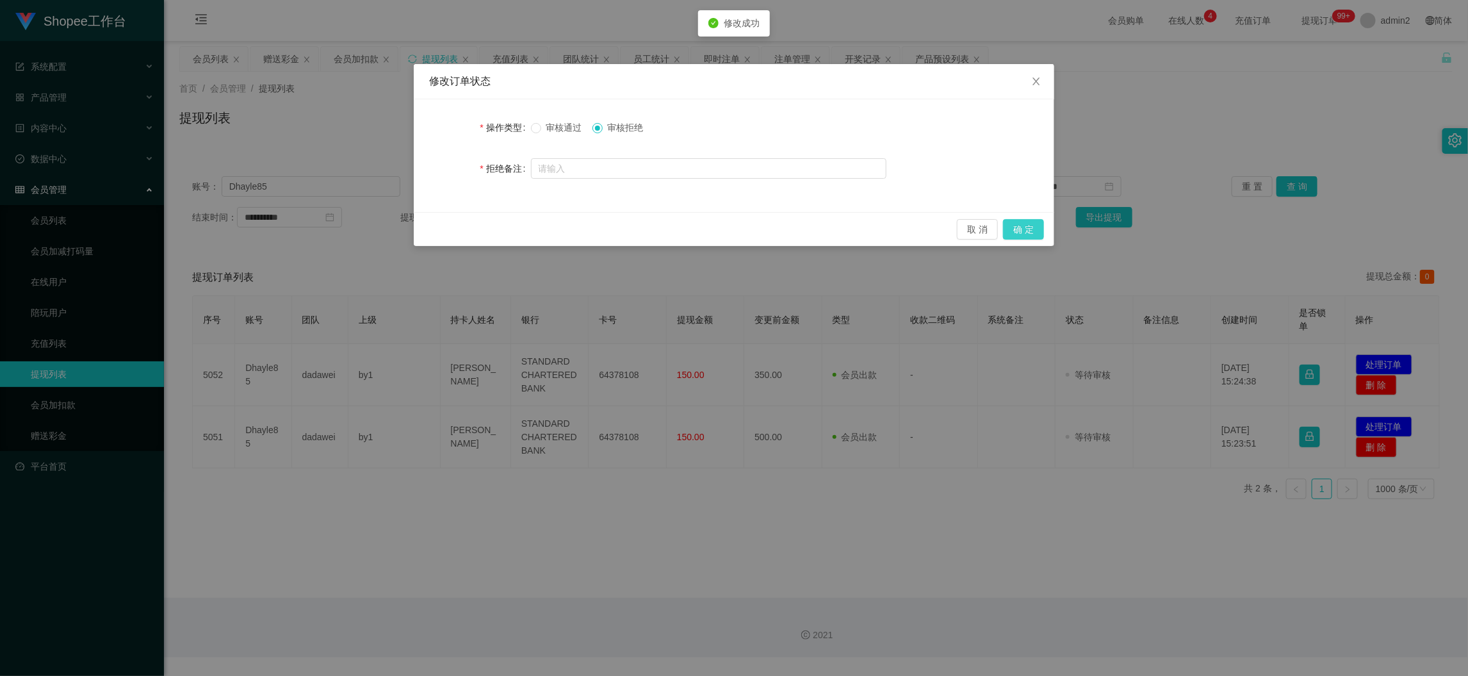
click at [1019, 230] on button "确 定" at bounding box center [1023, 229] width 41 height 20
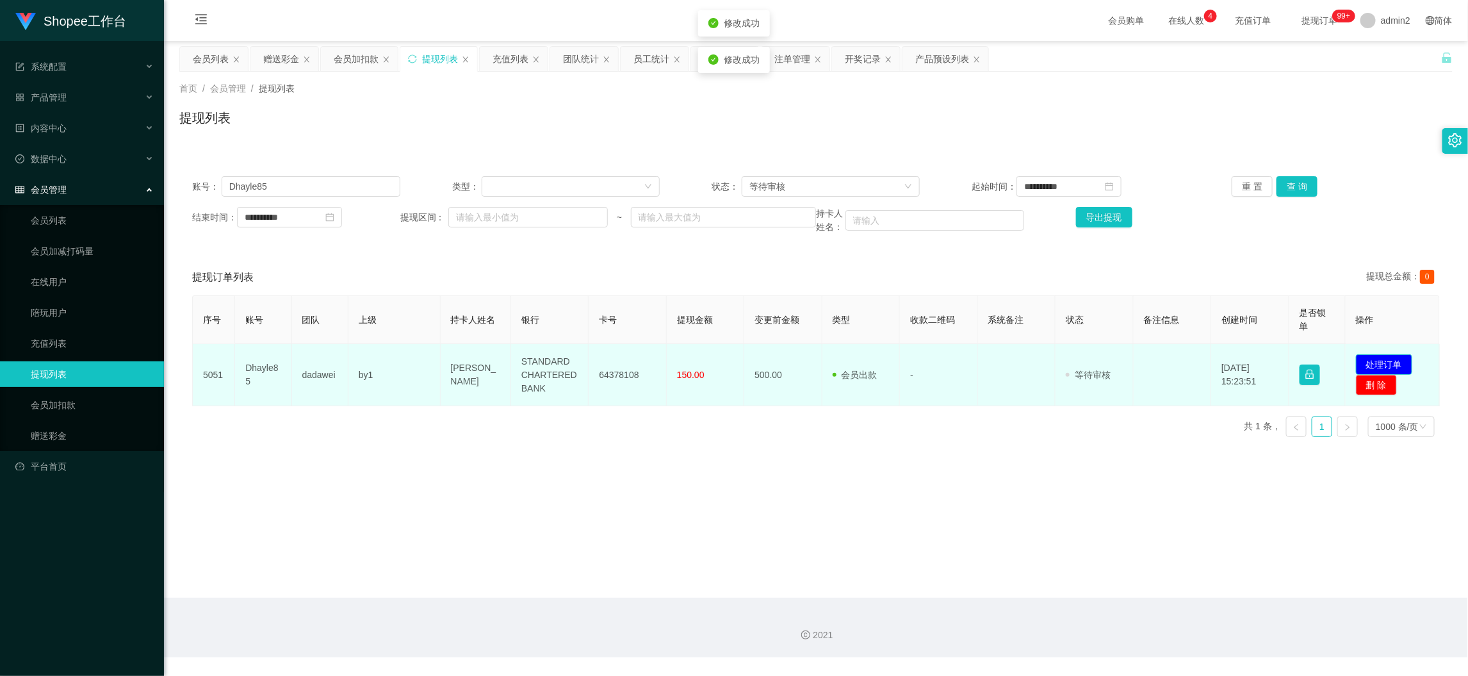
click at [1385, 360] on button "处理订单" at bounding box center [1384, 364] width 56 height 20
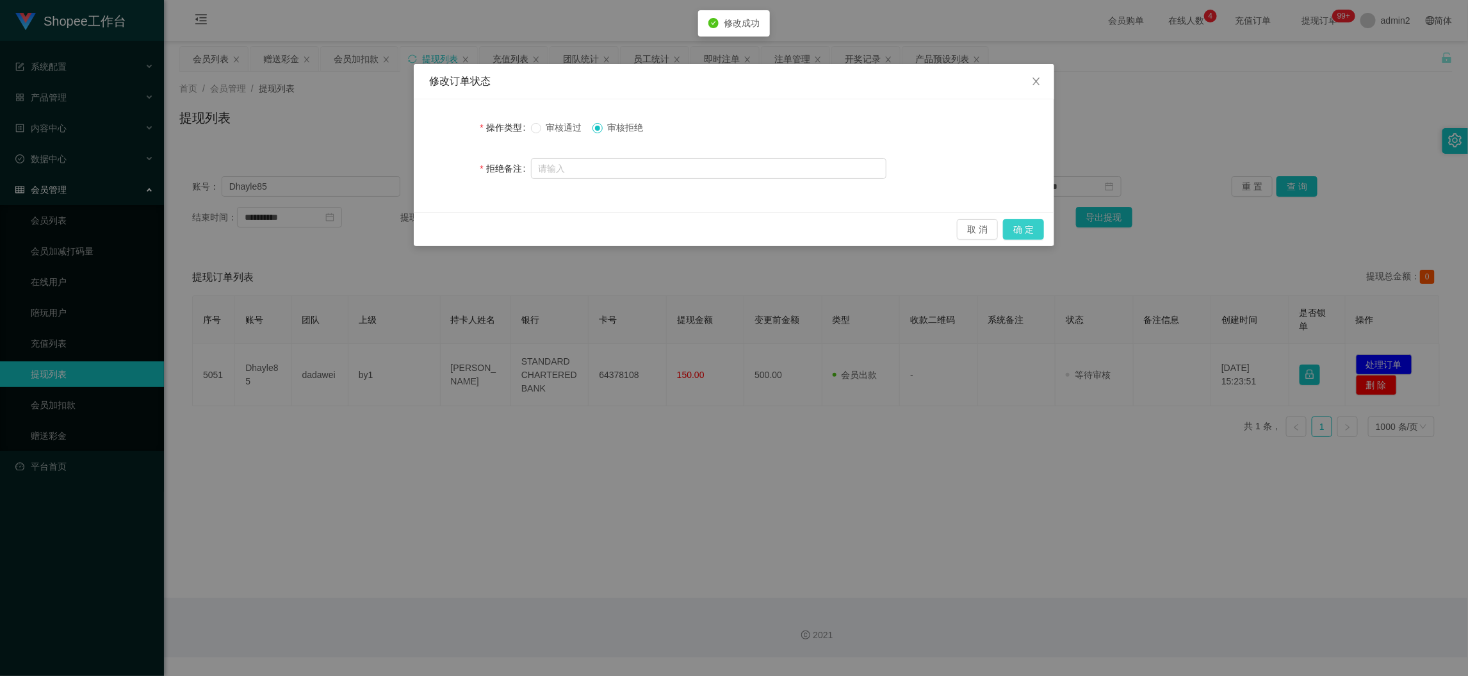
click at [1024, 223] on button "确 定" at bounding box center [1023, 229] width 41 height 20
click at [991, 458] on div "修改订单状态 操作类型 审核通过 审核拒绝 拒绝备注 取 消 确 定" at bounding box center [734, 338] width 1468 height 676
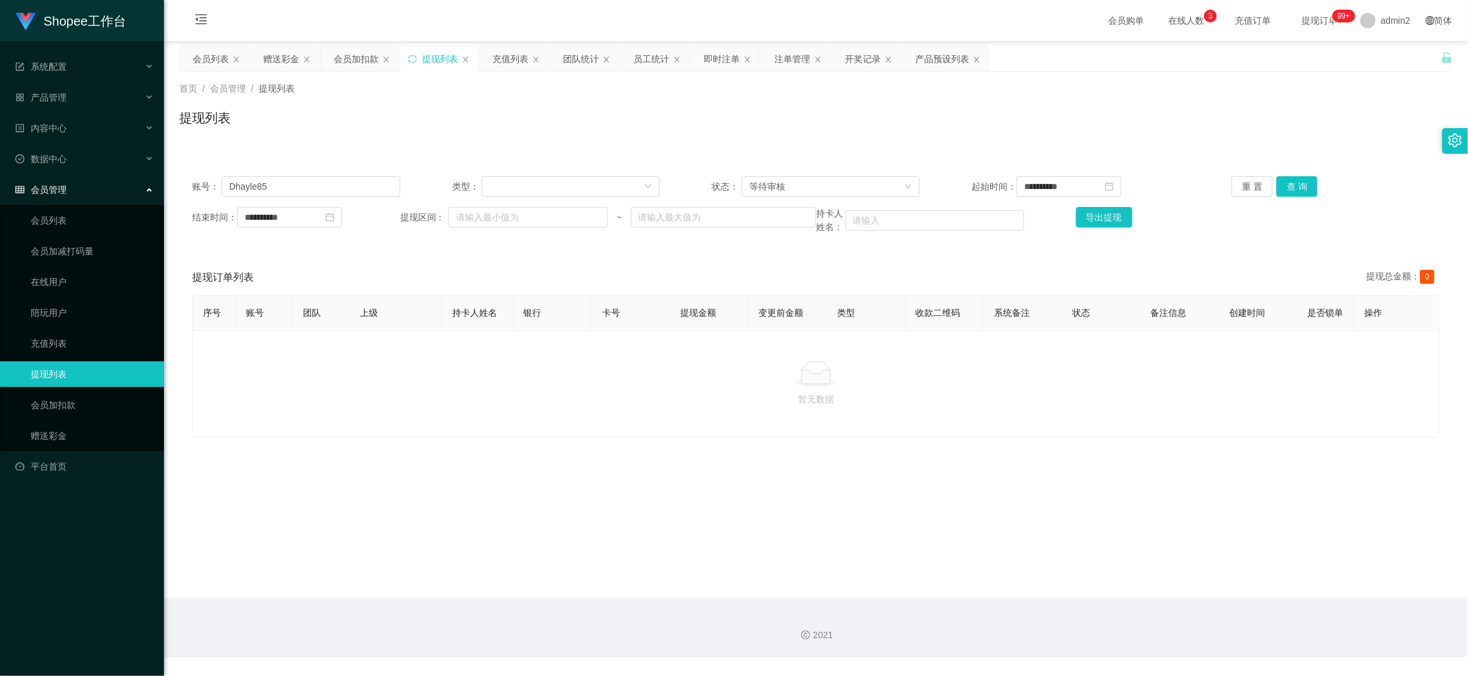
click at [1181, 598] on div "2021" at bounding box center [816, 627] width 1304 height 60
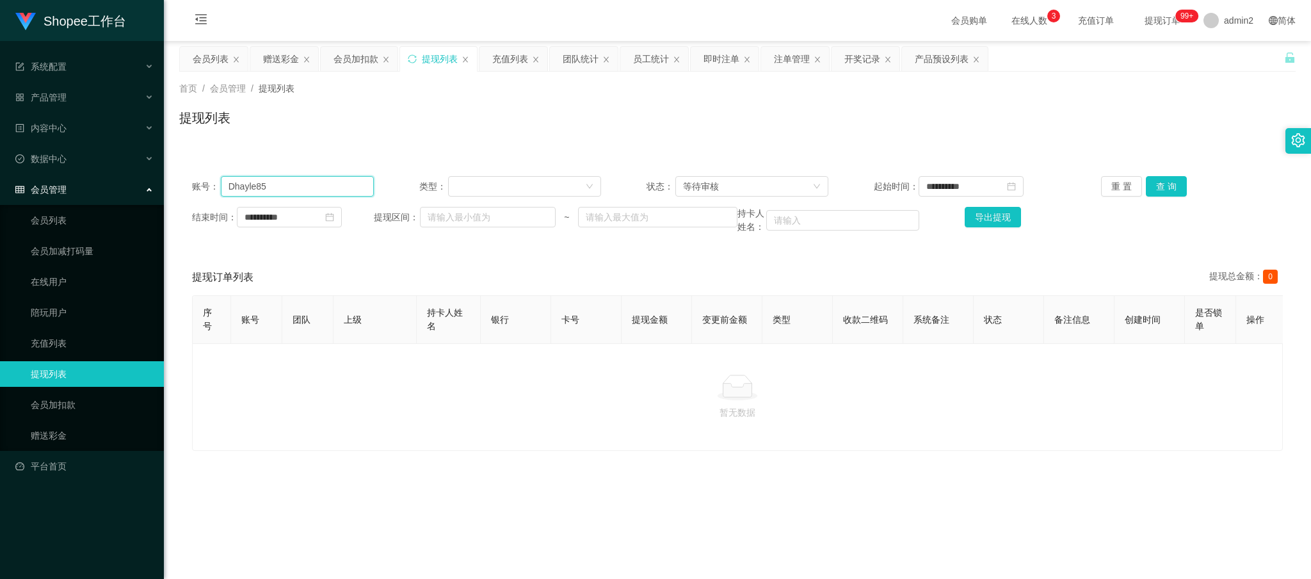
click at [334, 177] on input "Dhayle85" at bounding box center [297, 186] width 153 height 20
drag, startPoint x: 334, startPoint y: 177, endPoint x: 446, endPoint y: 177, distance: 111.4
click at [335, 177] on input "Dhayle85" at bounding box center [297, 186] width 153 height 20
click at [1151, 190] on button "查 询" at bounding box center [1166, 186] width 41 height 20
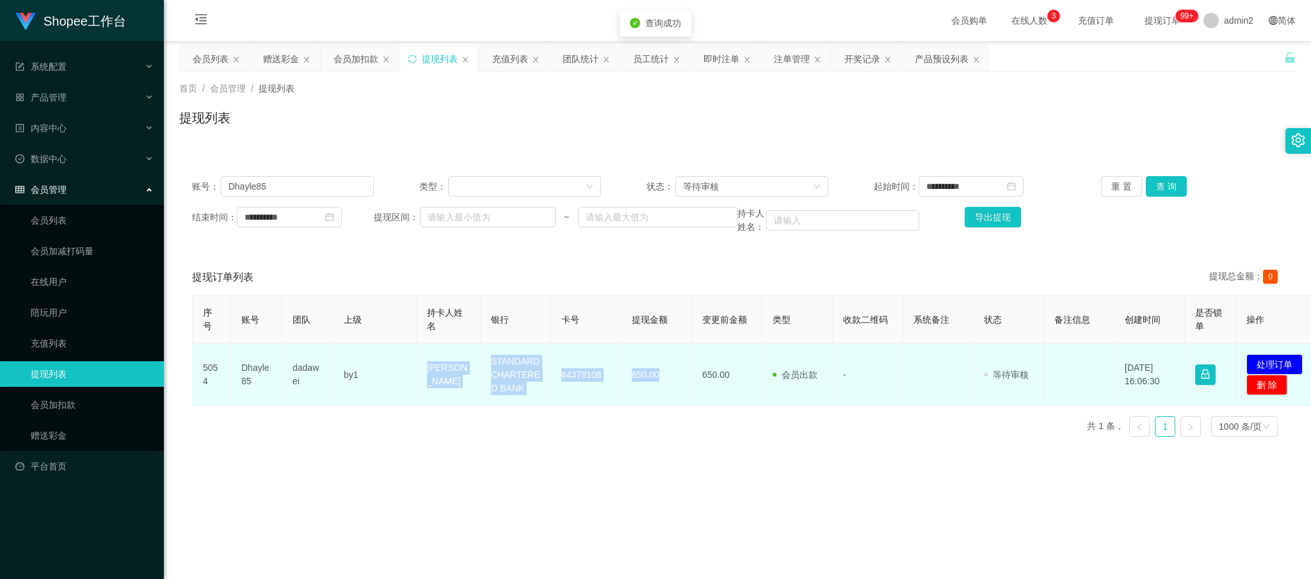
drag, startPoint x: 412, startPoint y: 355, endPoint x: 666, endPoint y: 393, distance: 257.1
click at [666, 393] on tr "5054 Dhayle85 dadawei by1 [PERSON_NAME] STANDARD CHARTERED BANK 64378108 650.00…" at bounding box center [757, 375] width 1129 height 62
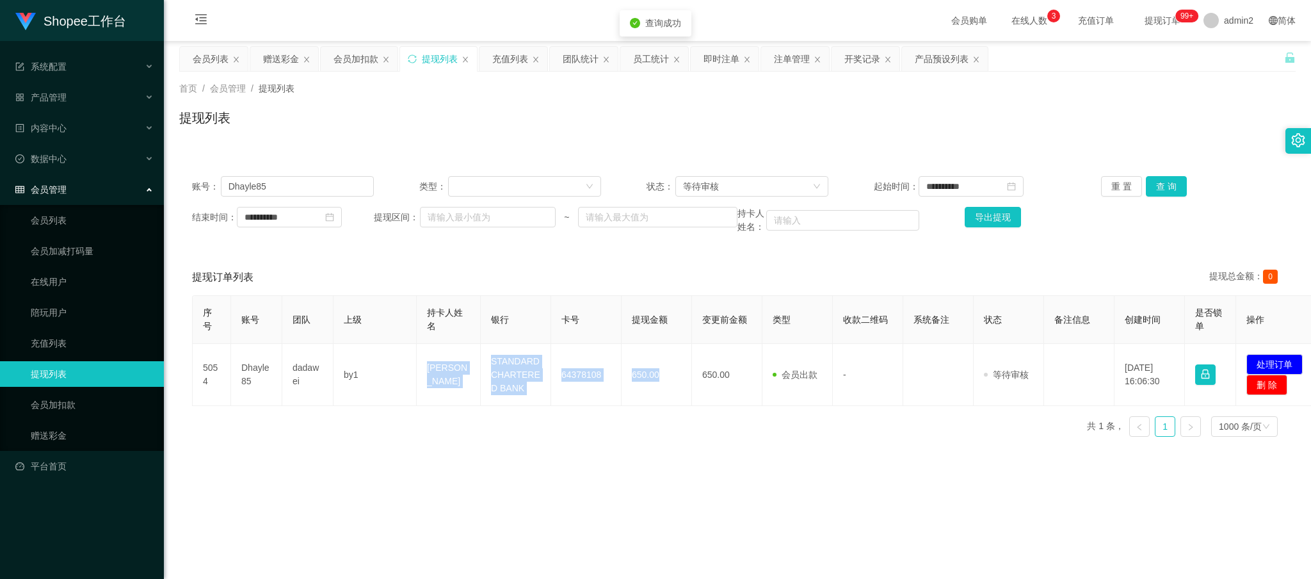
copy tr "[PERSON_NAME] STANDARD CHARTERED BANK 64378108 650.00"
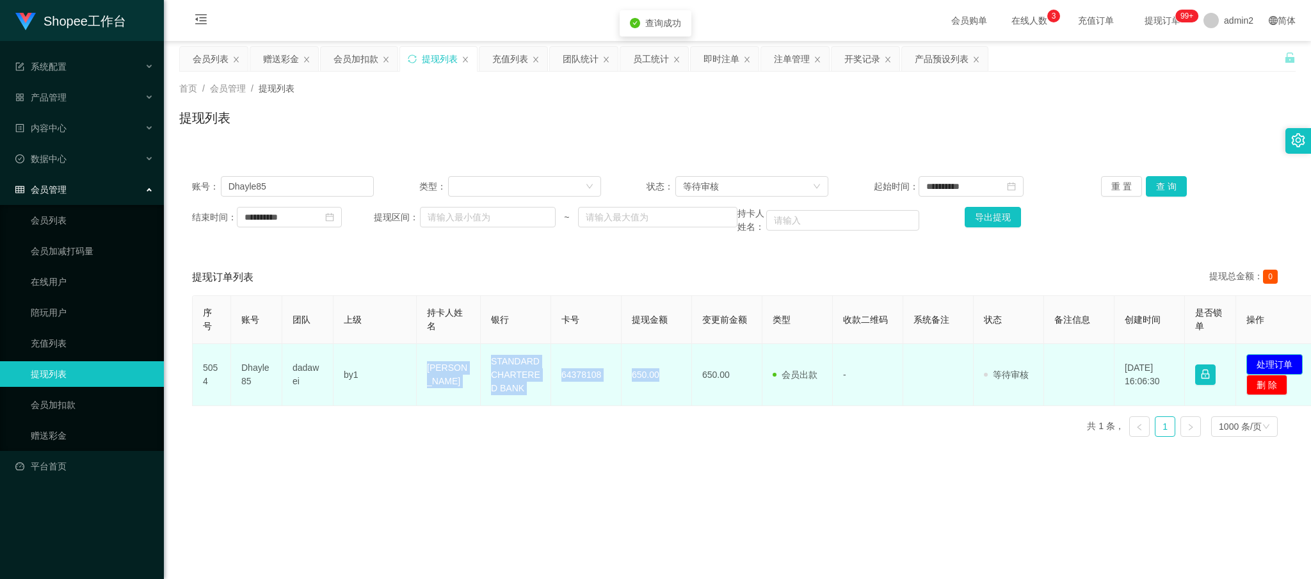
click at [1285, 364] on button "处理订单" at bounding box center [1275, 364] width 56 height 20
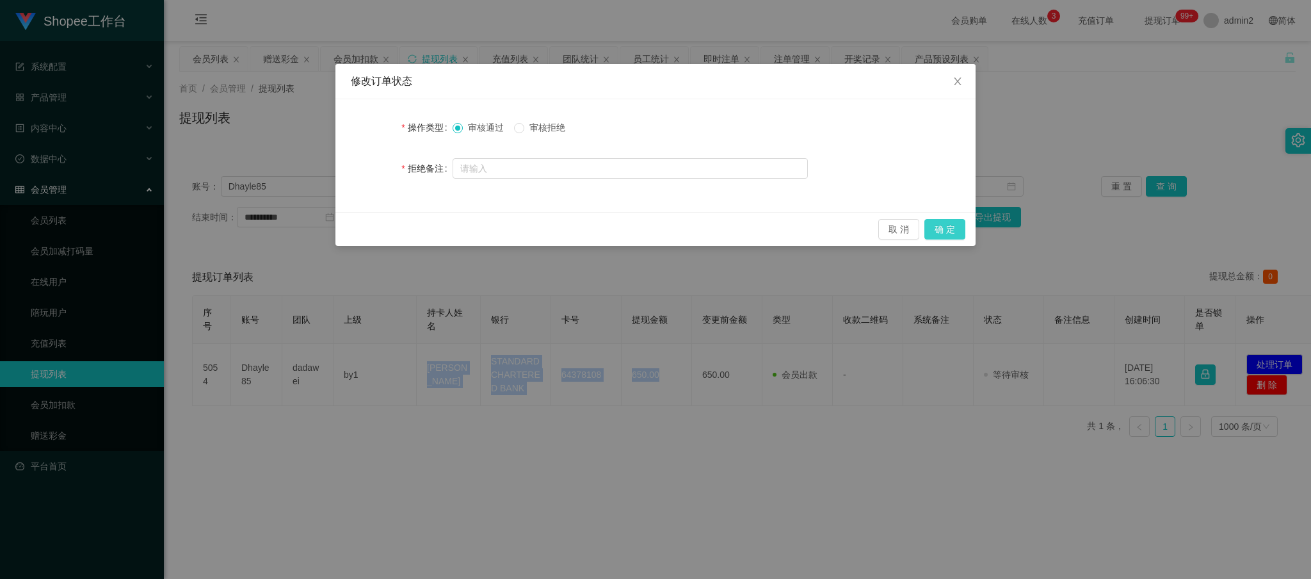
click at [955, 229] on button "确 定" at bounding box center [945, 229] width 41 height 20
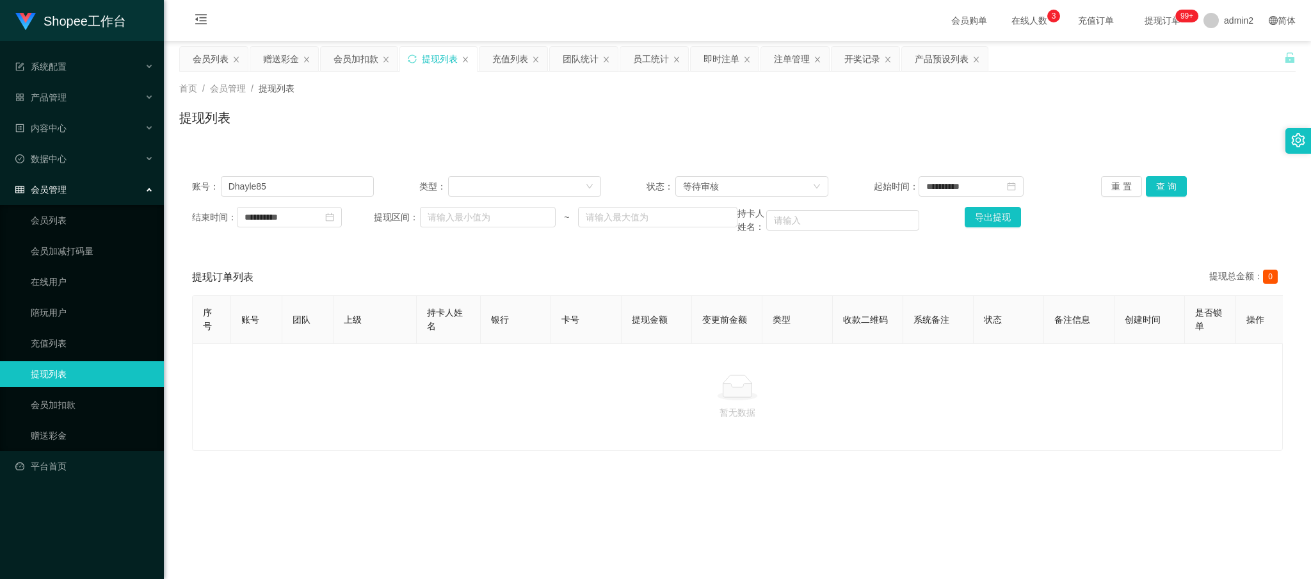
click at [1050, 547] on main "**********" at bounding box center [737, 319] width 1147 height 556
click at [319, 189] on input "Dhayle85" at bounding box center [297, 186] width 153 height 20
paste input "aa111111"
type input "aa111111"
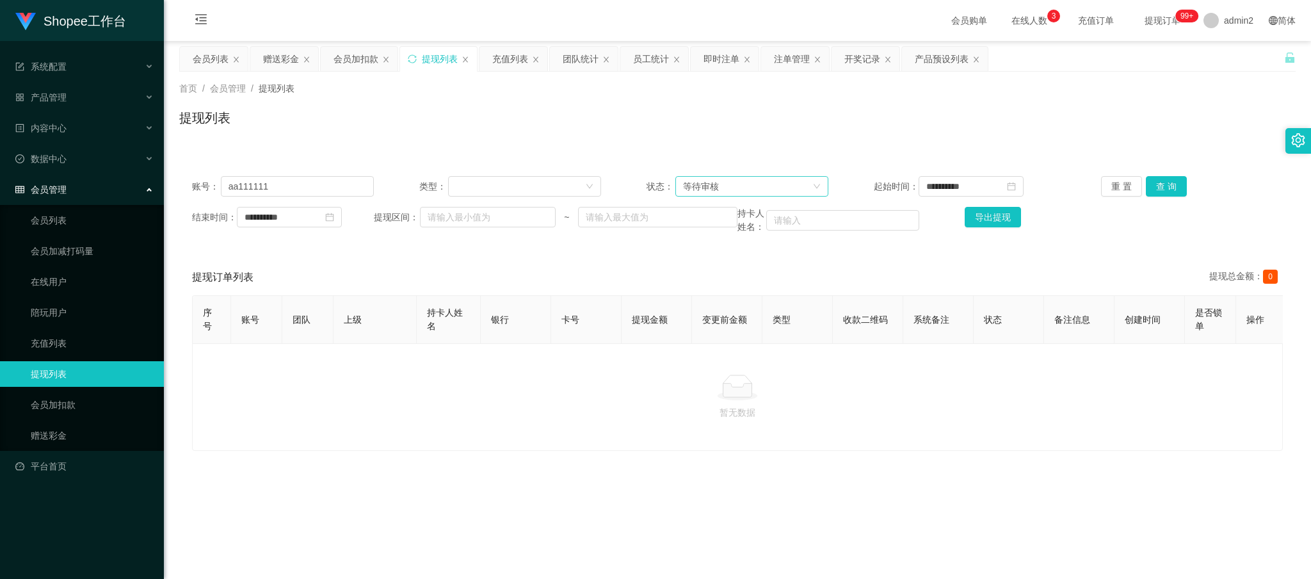
click at [747, 186] on div "等待审核" at bounding box center [747, 186] width 129 height 19
click at [741, 177] on div "等待审核" at bounding box center [747, 186] width 129 height 19
